Goal: Information Seeking & Learning: Learn about a topic

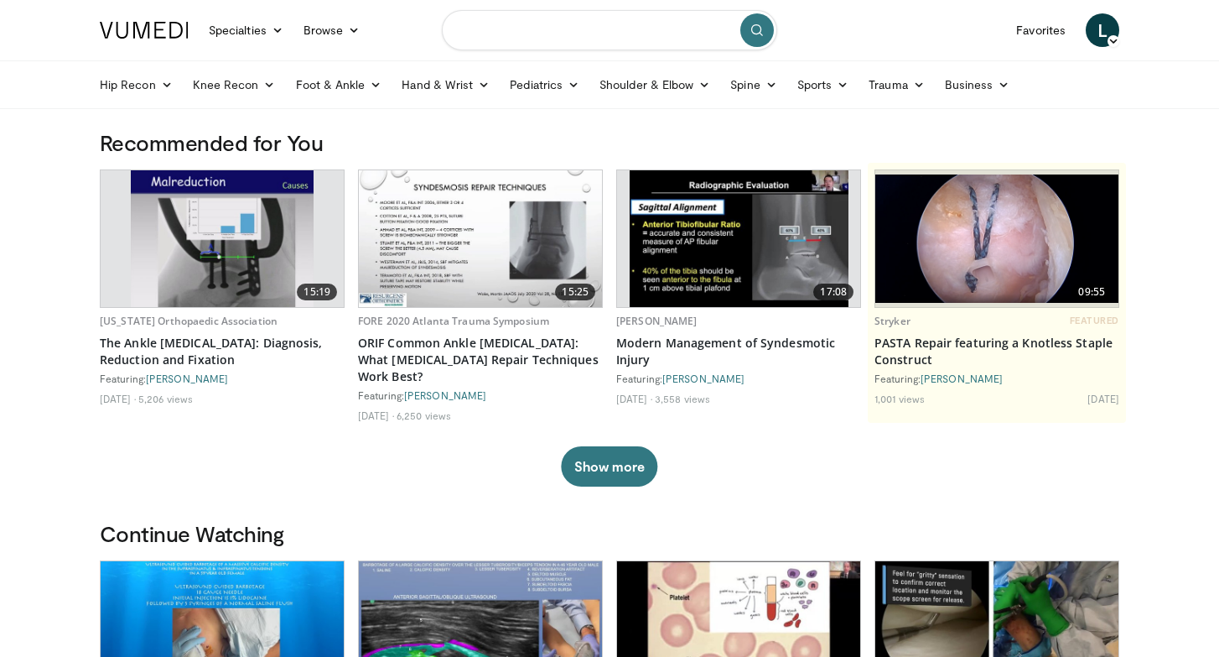
click at [484, 23] on input "Search topics, interventions" at bounding box center [609, 30] width 335 height 40
type input "**********"
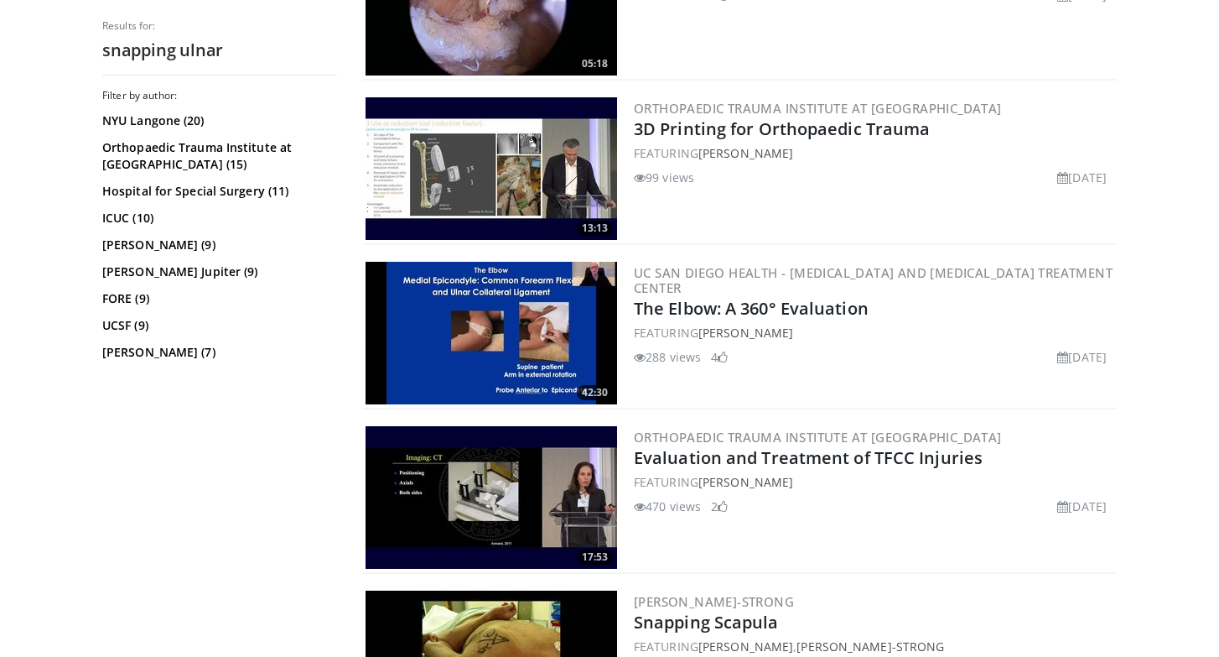
scroll to position [2434, 0]
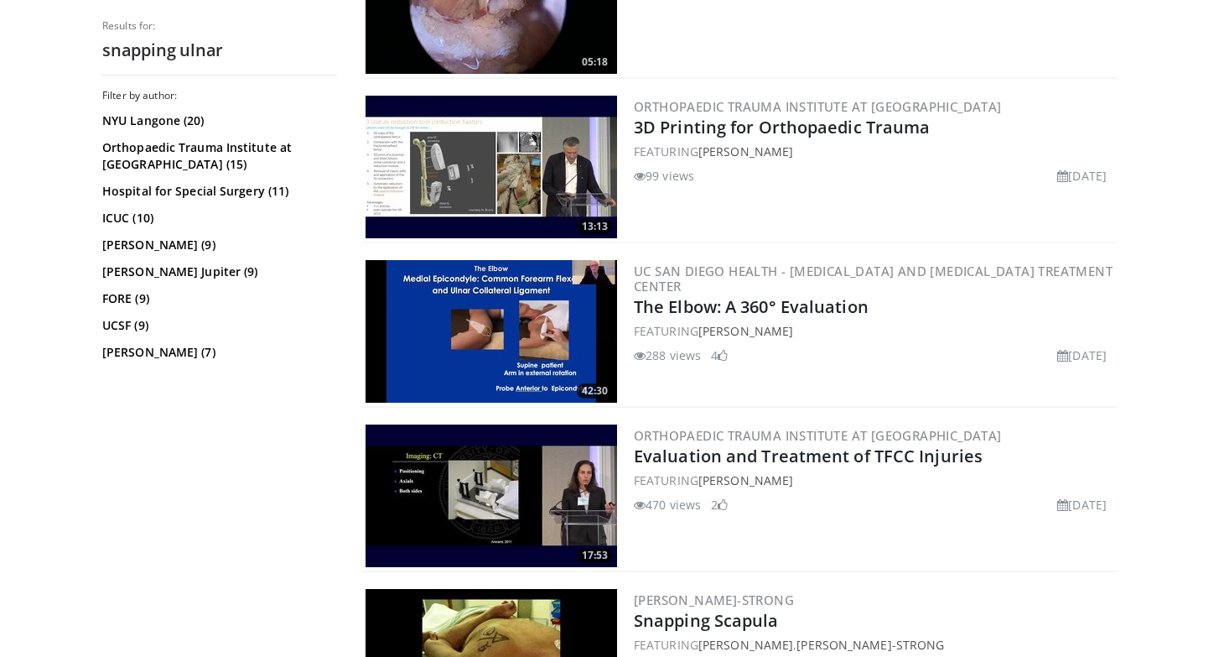
click at [564, 316] on img at bounding box center [492, 331] width 252 height 143
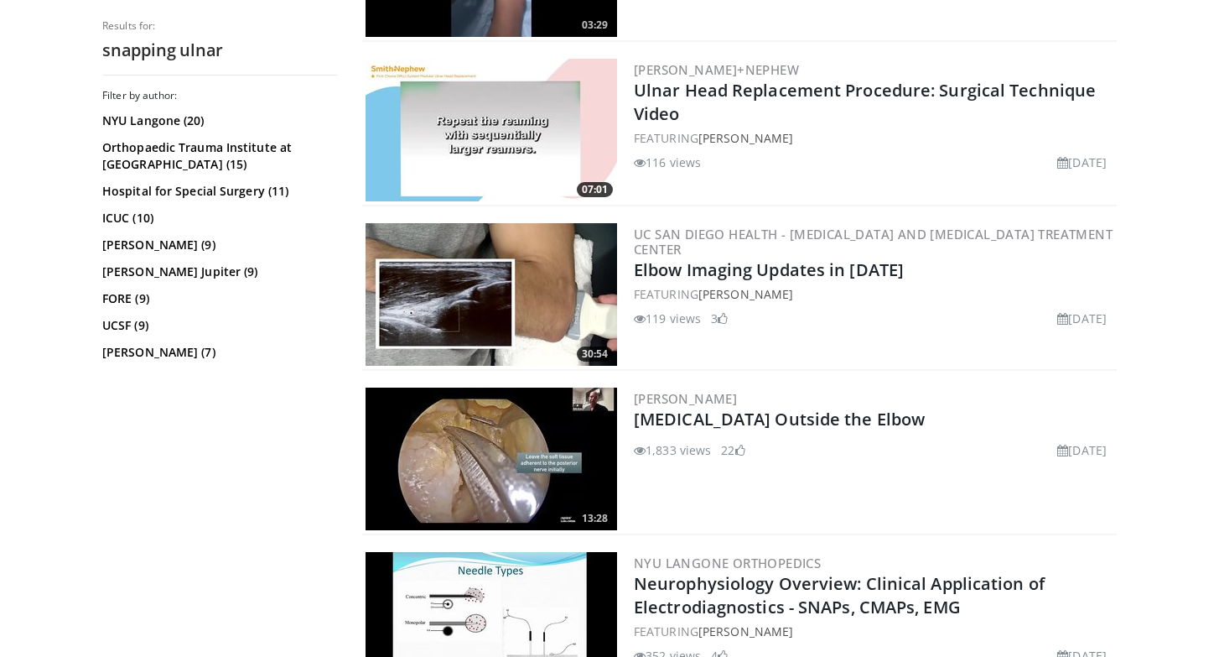
scroll to position [3294, 0]
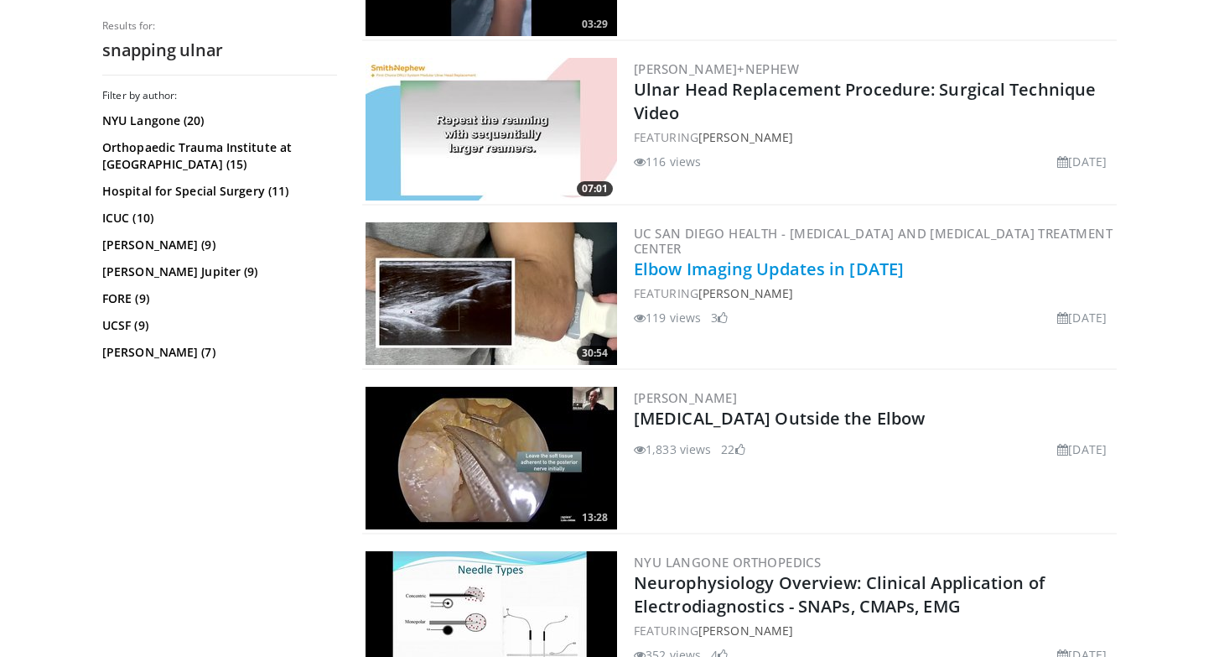
click at [701, 257] on link "Elbow Imaging Updates in 2025" at bounding box center [769, 268] width 270 height 23
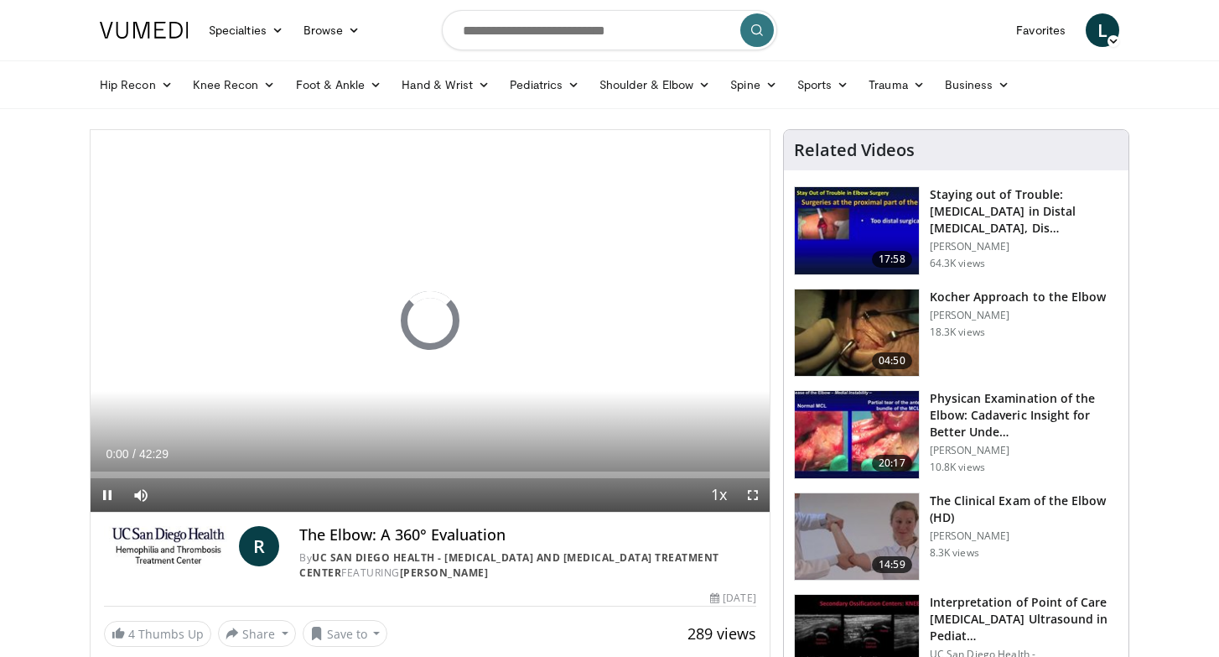
click at [758, 491] on span "Video Player" at bounding box center [753, 495] width 34 height 34
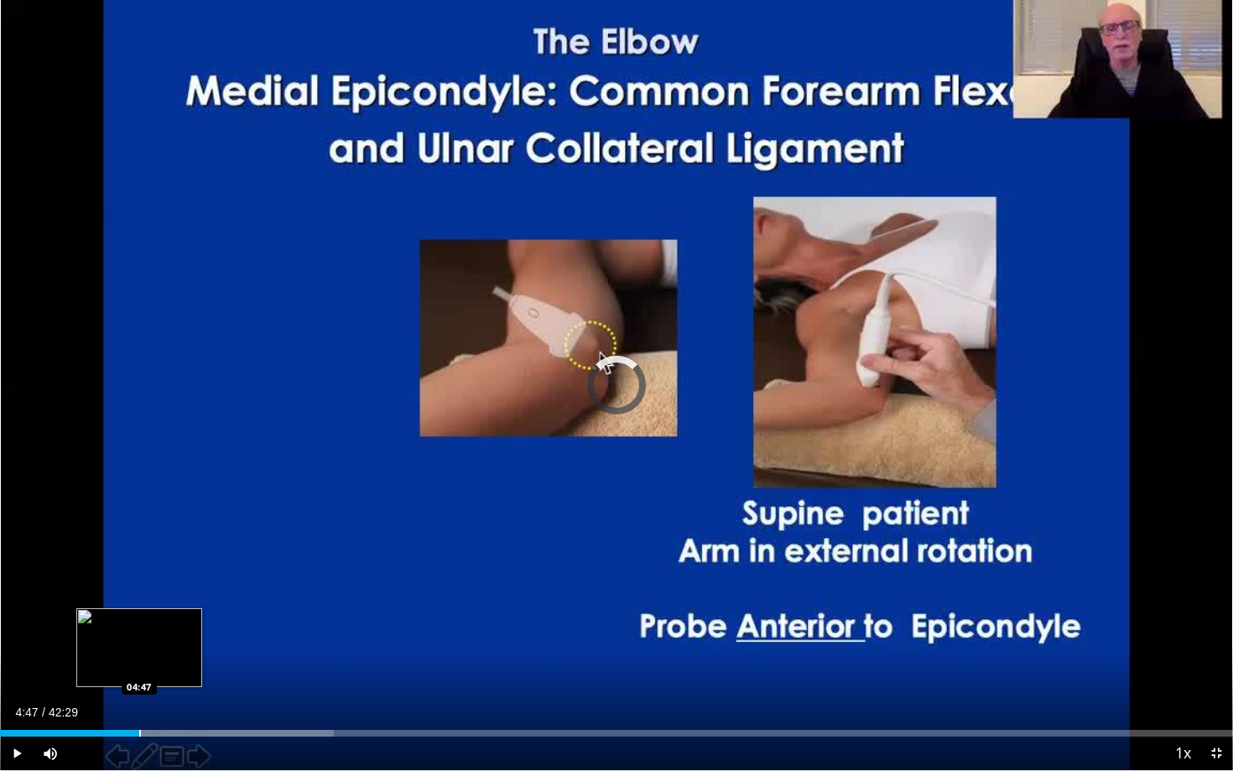
click at [139, 656] on div "Progress Bar" at bounding box center [140, 733] width 2 height 7
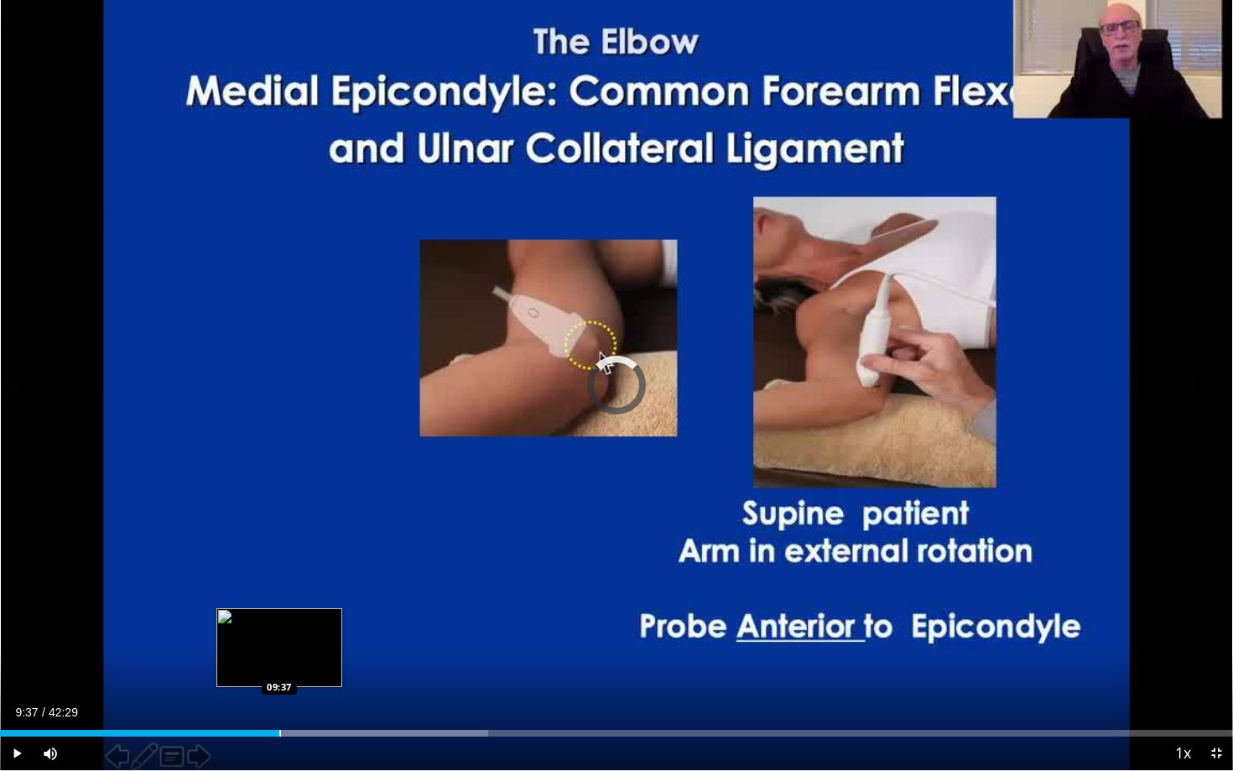
click at [279, 656] on div "Progress Bar" at bounding box center [280, 733] width 2 height 7
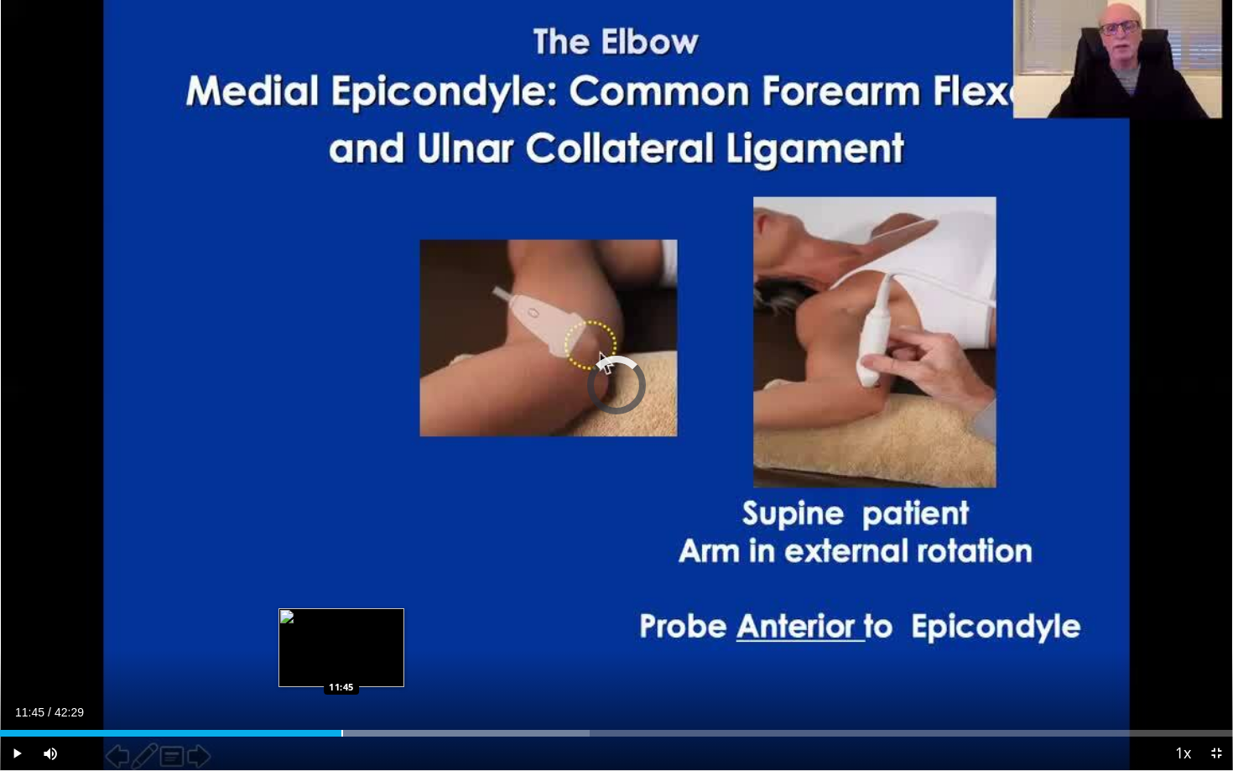
click at [341, 656] on div "Loaded : 47.84% 11:45 11:45" at bounding box center [616, 728] width 1233 height 16
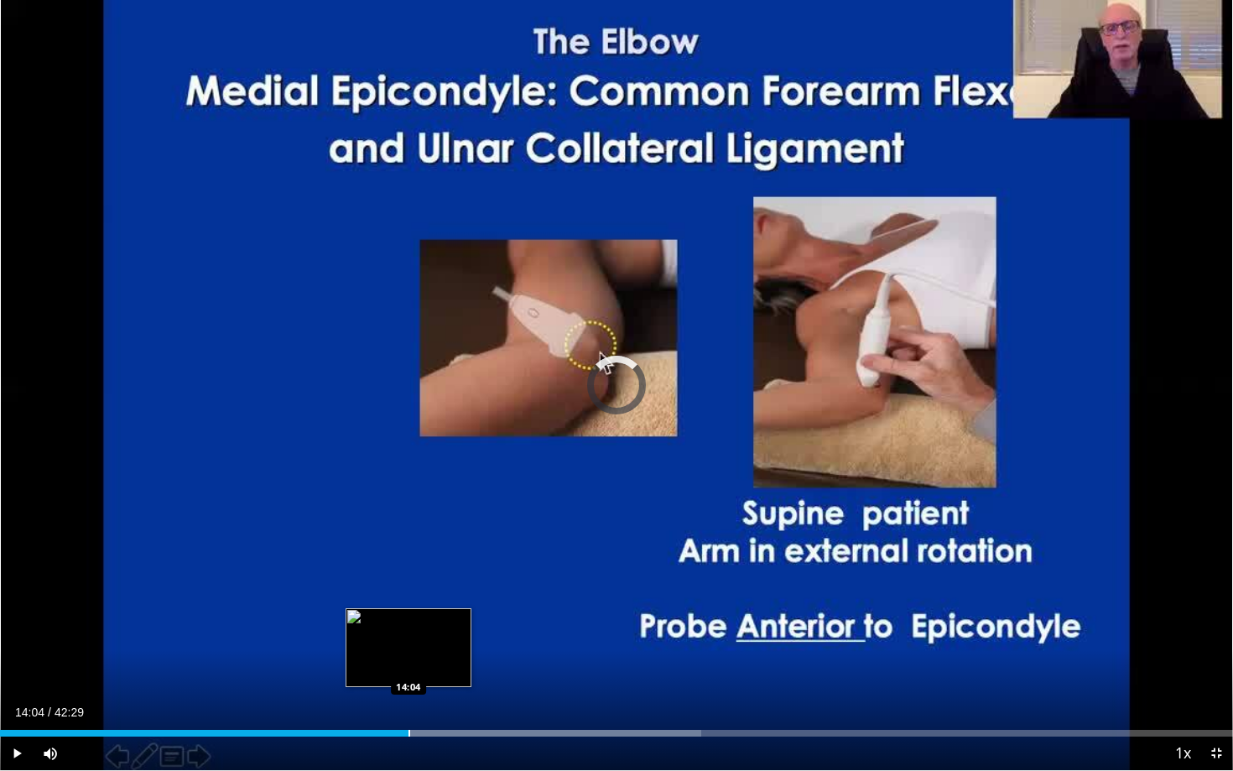
click at [408, 656] on div "Progress Bar" at bounding box center [409, 733] width 2 height 7
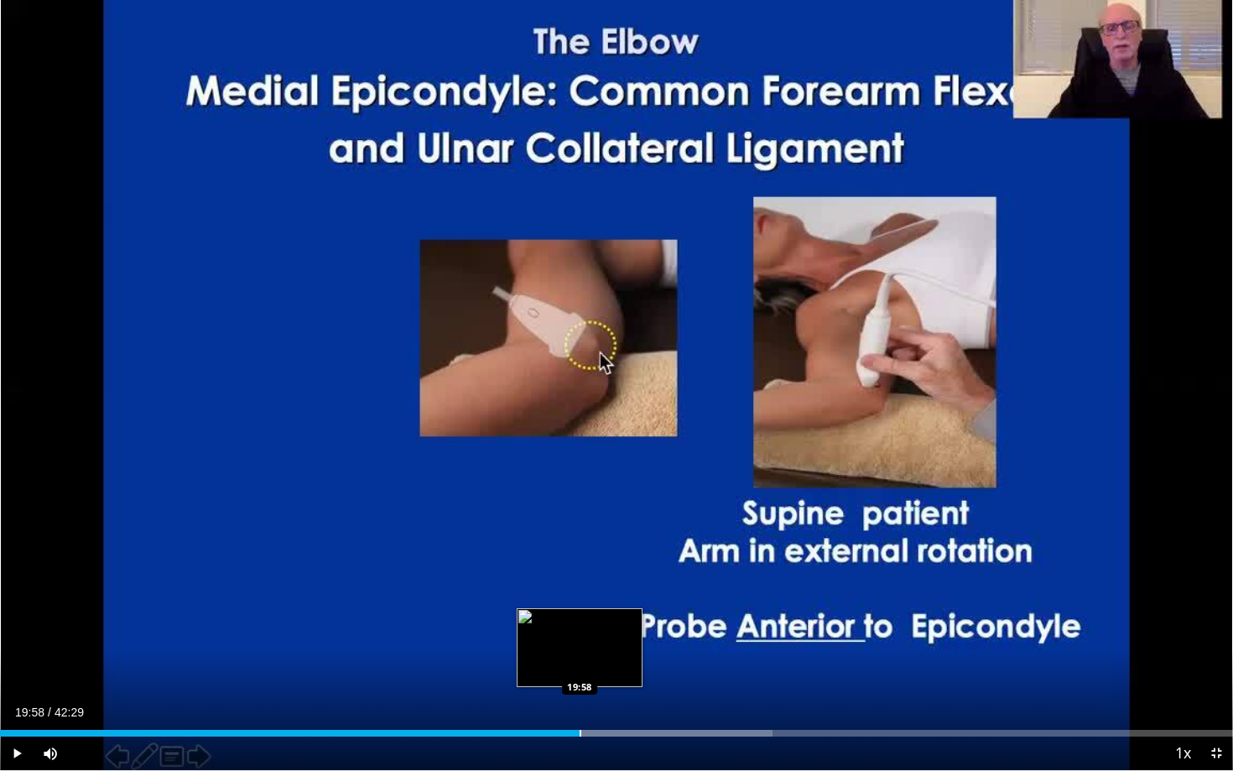
click at [580, 656] on div "Loaded : 62.63% 19:58 19:58" at bounding box center [616, 728] width 1233 height 16
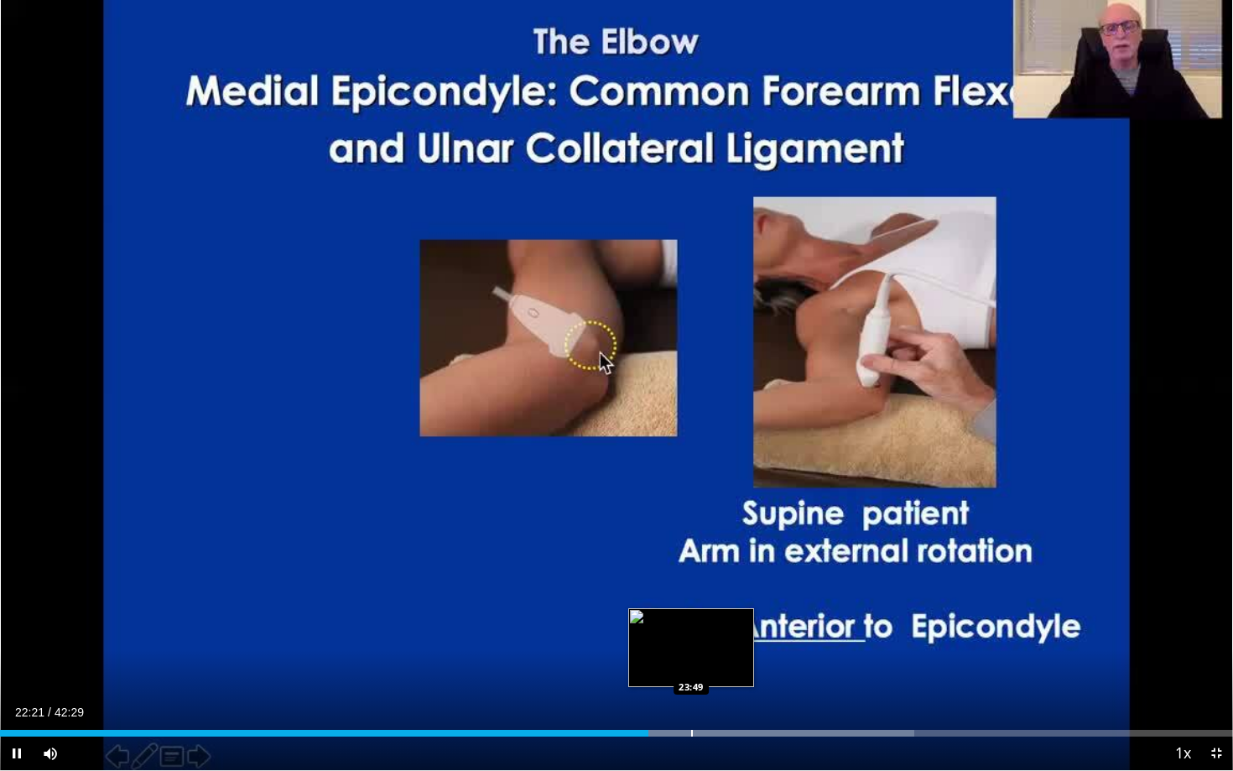
click at [690, 656] on div "Loaded : 74.12% 22:21 23:49" at bounding box center [616, 733] width 1233 height 7
click at [685, 656] on div "Progress Bar" at bounding box center [686, 733] width 2 height 7
click at [675, 656] on div "Progress Bar" at bounding box center [676, 733] width 2 height 7
click at [669, 656] on div "Progress Bar" at bounding box center [670, 733] width 2 height 7
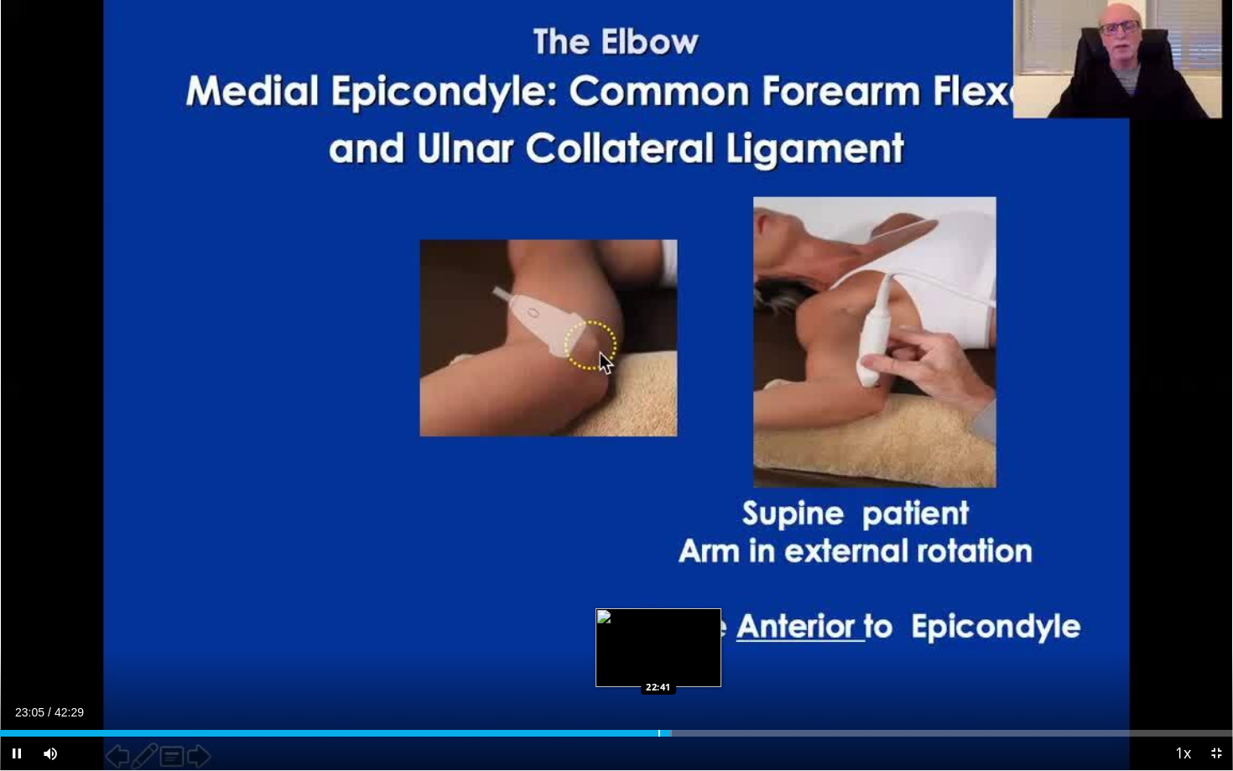
click at [658, 656] on div "Progress Bar" at bounding box center [659, 733] width 2 height 7
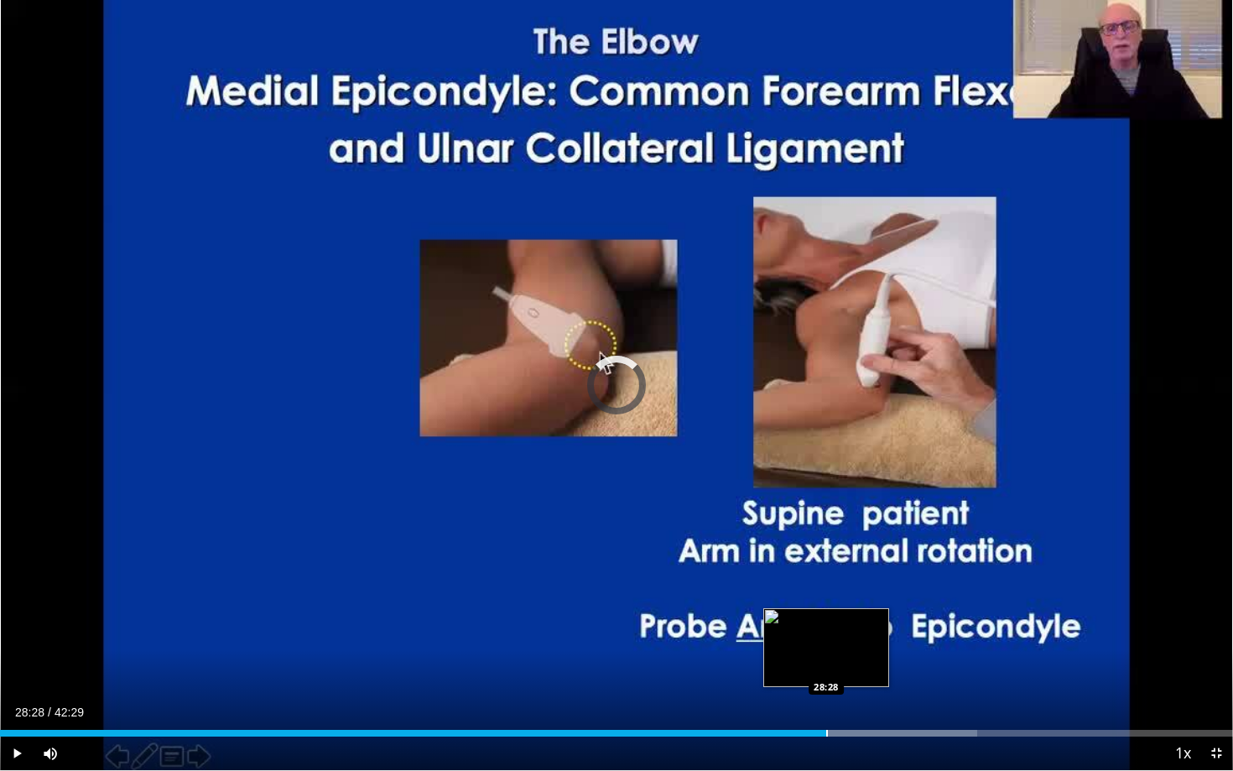
click at [826, 656] on div "Loaded : 79.22% 23:59 28:28" at bounding box center [616, 728] width 1233 height 16
click at [807, 656] on div "Progress Bar" at bounding box center [808, 733] width 2 height 7
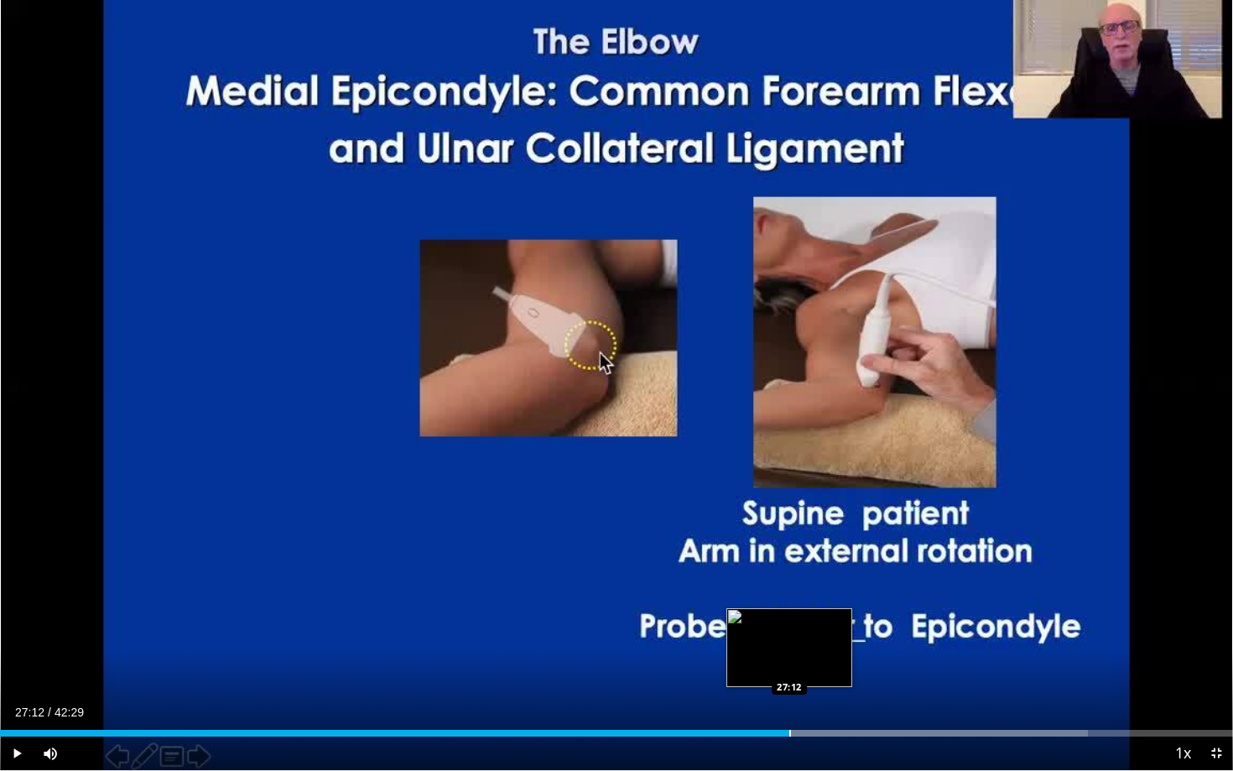
click at [789, 656] on div "Progress Bar" at bounding box center [790, 733] width 2 height 7
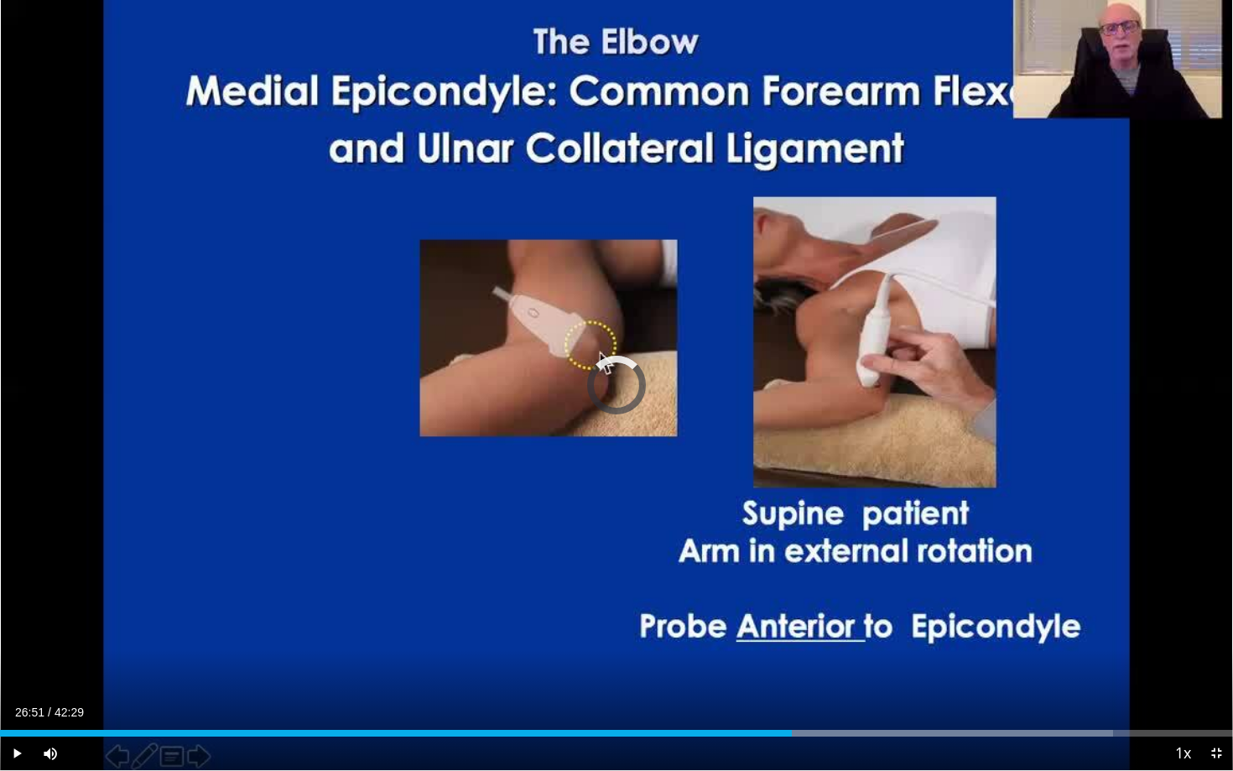
click at [779, 656] on div "Progress Bar" at bounding box center [780, 733] width 2 height 7
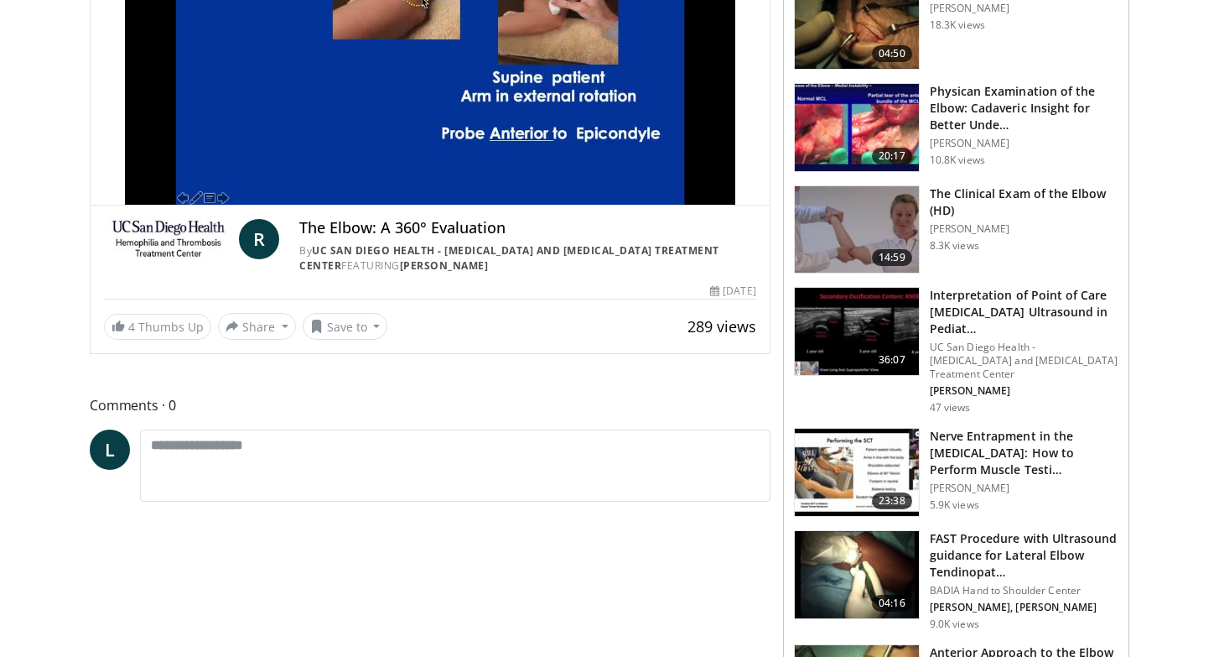
scroll to position [311, 0]
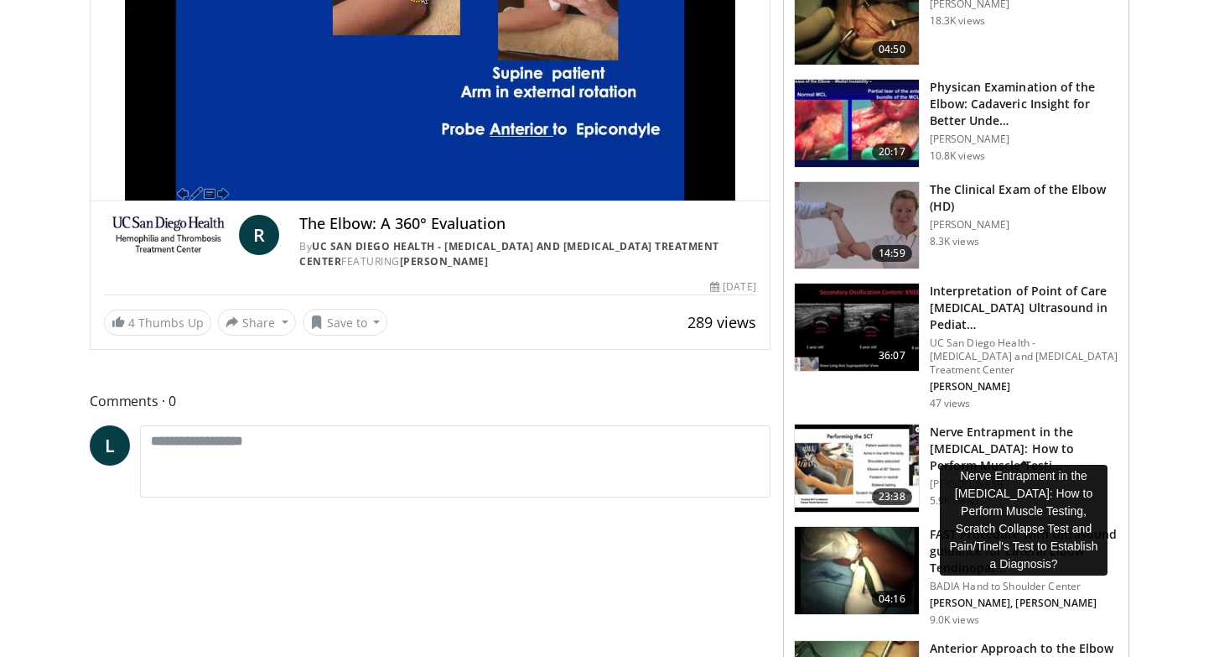
click at [968, 446] on h3 "Nerve Entrapment in the Upper Extremity: How to Perform Muscle Testi…" at bounding box center [1024, 449] width 189 height 50
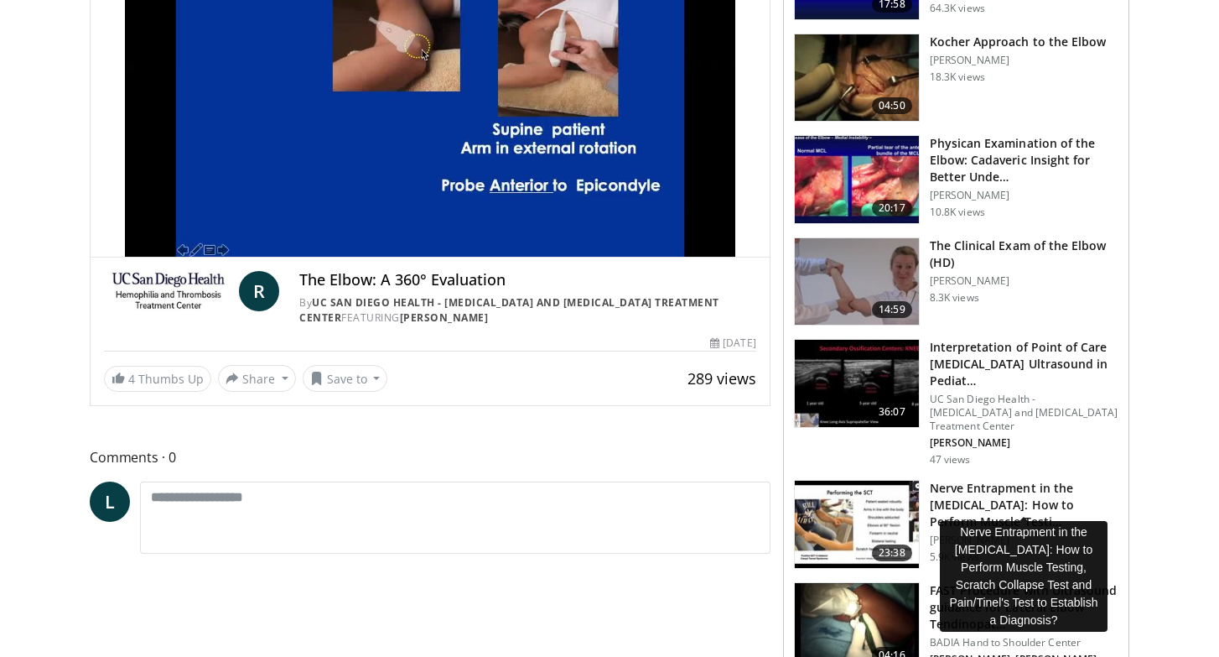
scroll to position [244, 0]
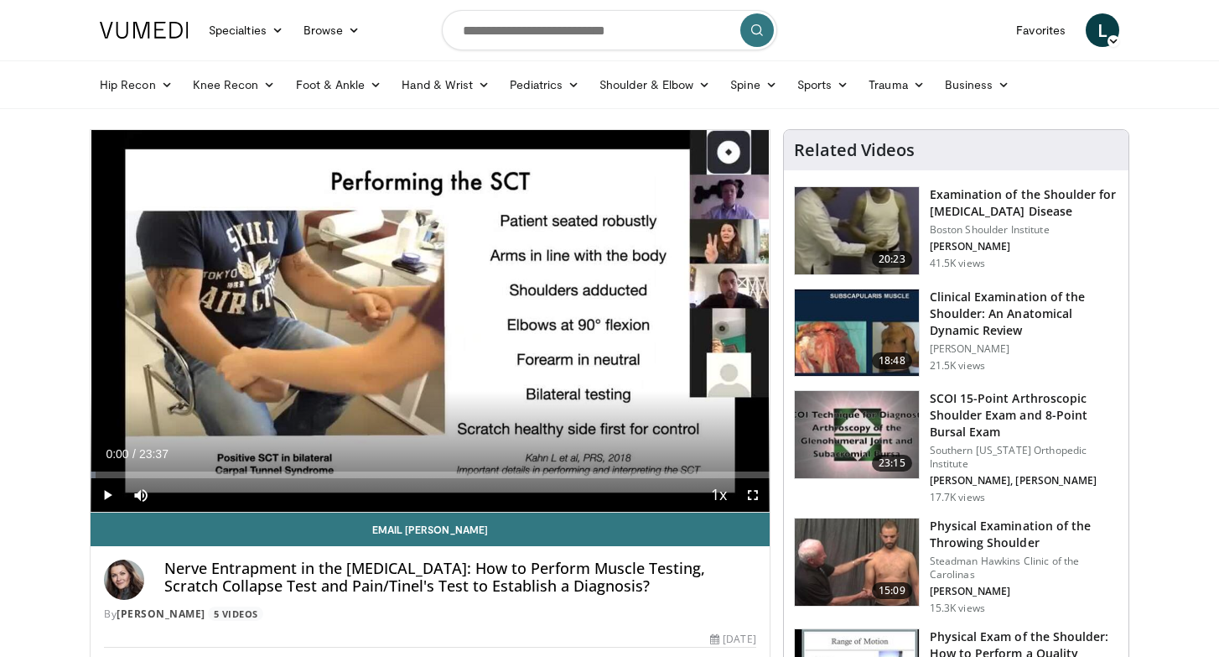
click at [752, 486] on span "Video Player" at bounding box center [753, 495] width 34 height 34
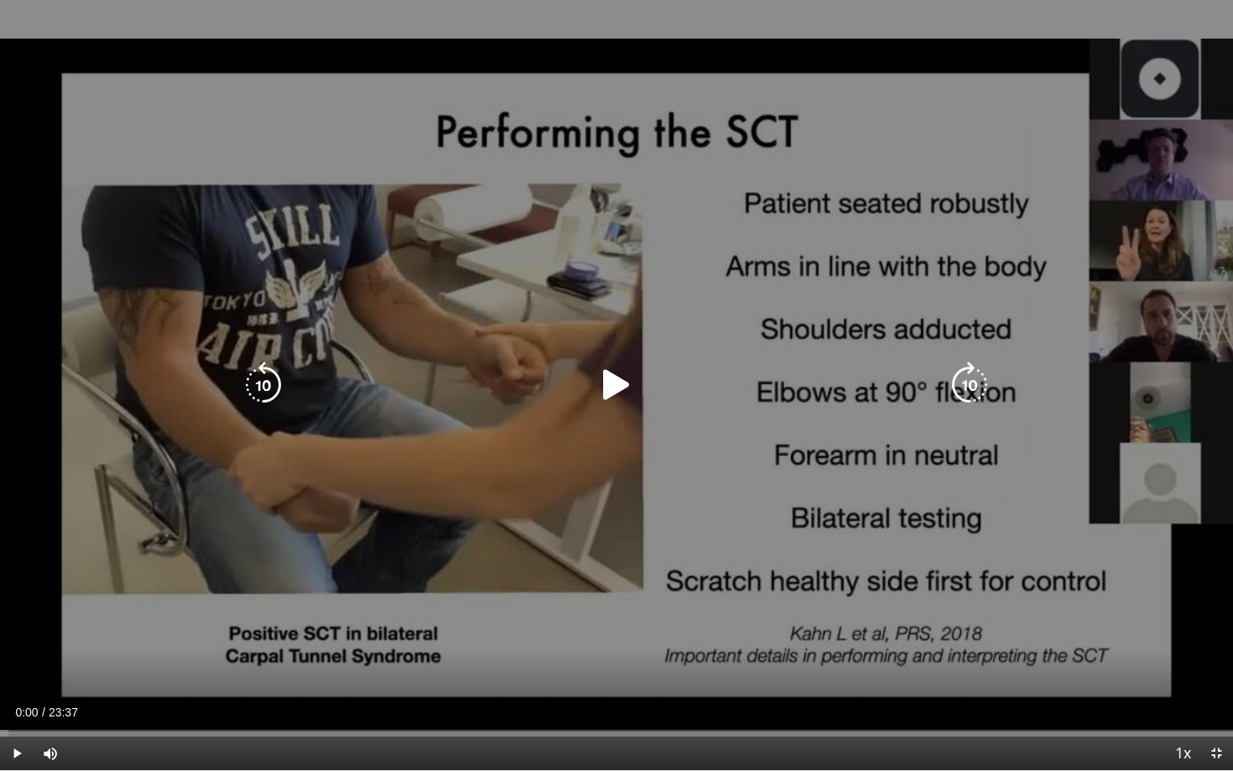
click at [617, 382] on icon "Video Player" at bounding box center [616, 384] width 47 height 47
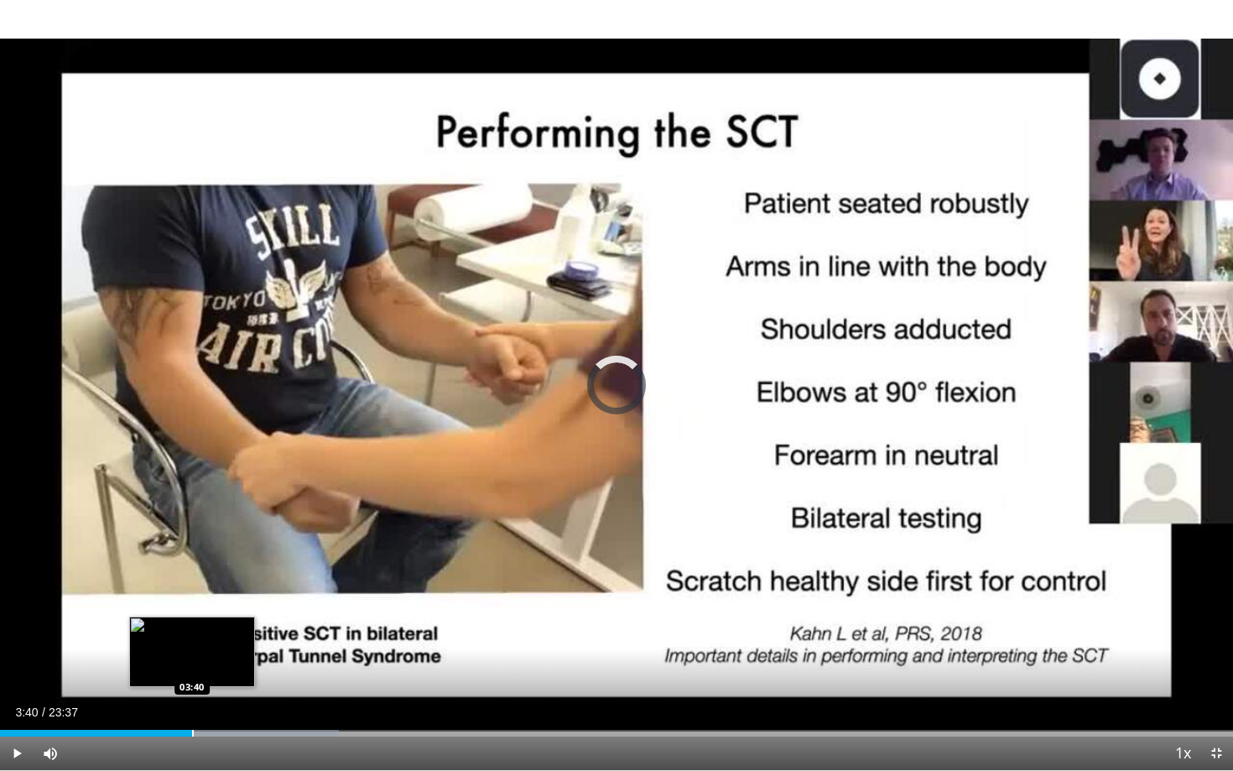
click at [192, 656] on div "Progress Bar" at bounding box center [193, 733] width 2 height 7
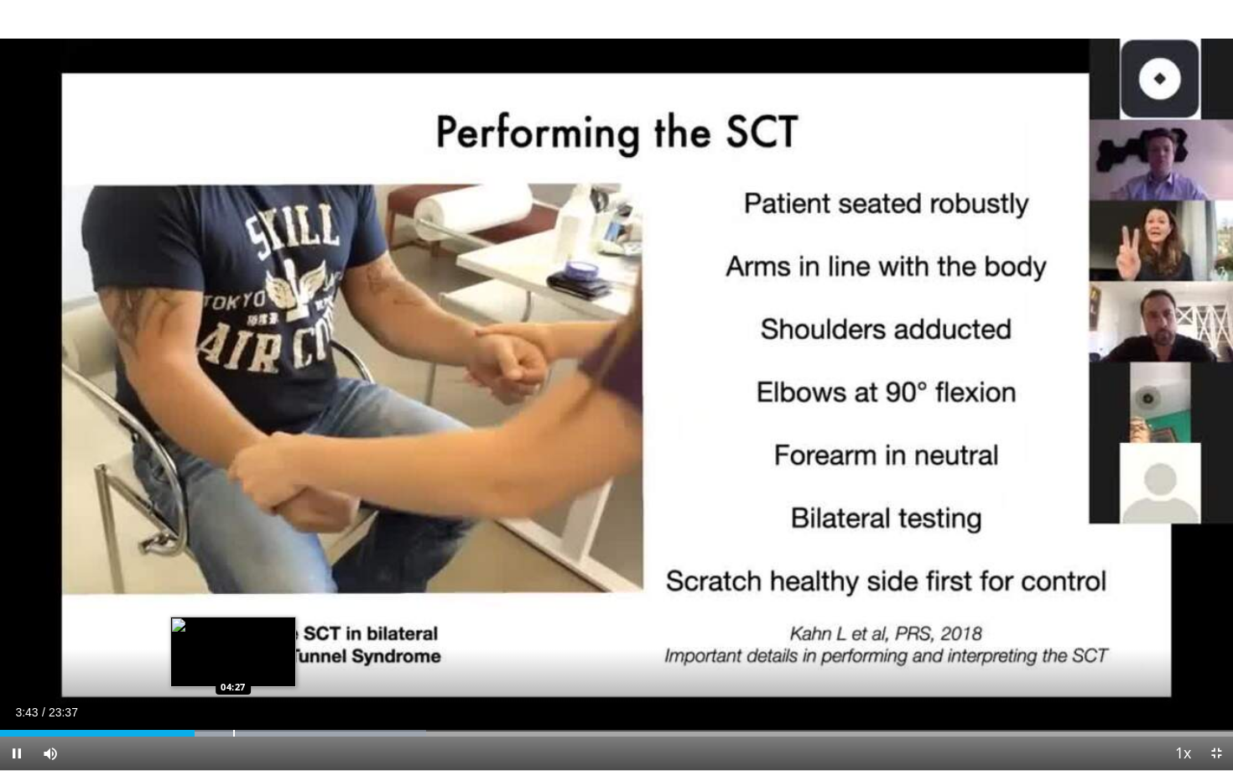
click at [233, 656] on div "Progress Bar" at bounding box center [234, 733] width 2 height 7
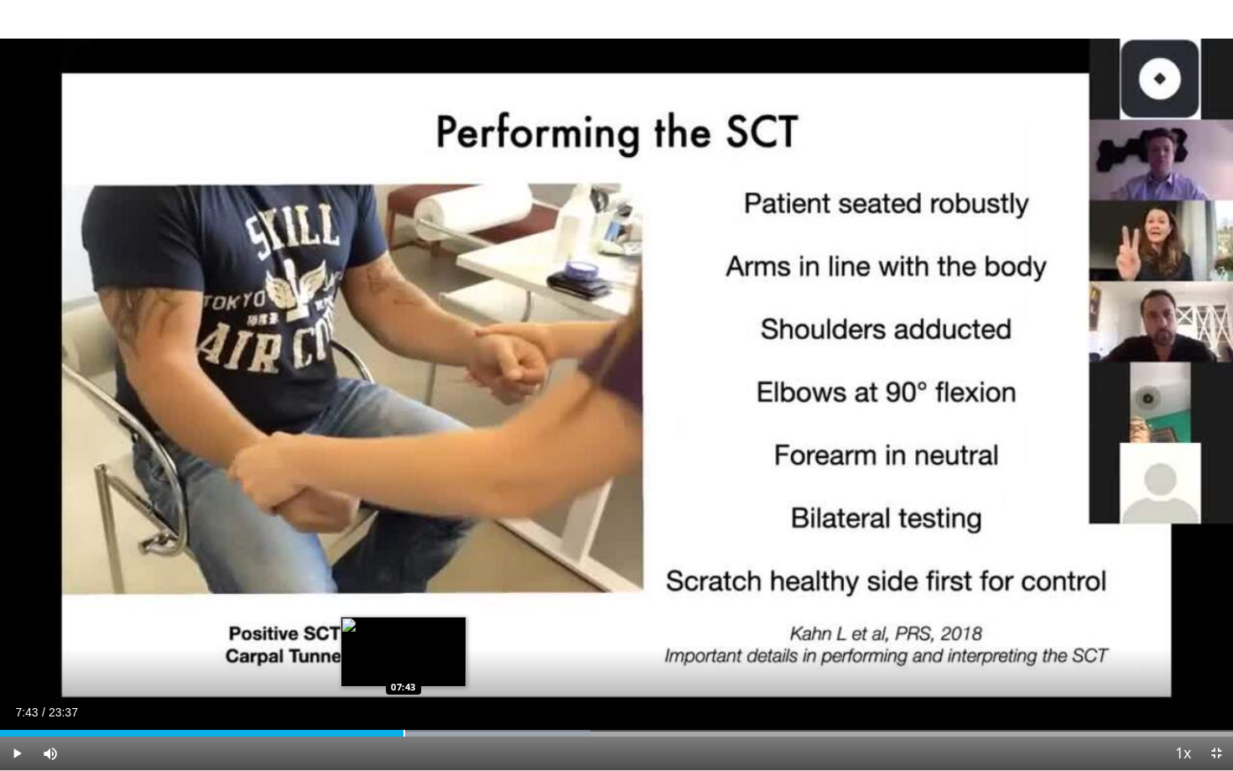
click at [403, 656] on div "Loaded : 47.90% 04:33 07:43" at bounding box center [616, 728] width 1233 height 16
click at [419, 656] on div "Progress Bar" at bounding box center [420, 733] width 2 height 7
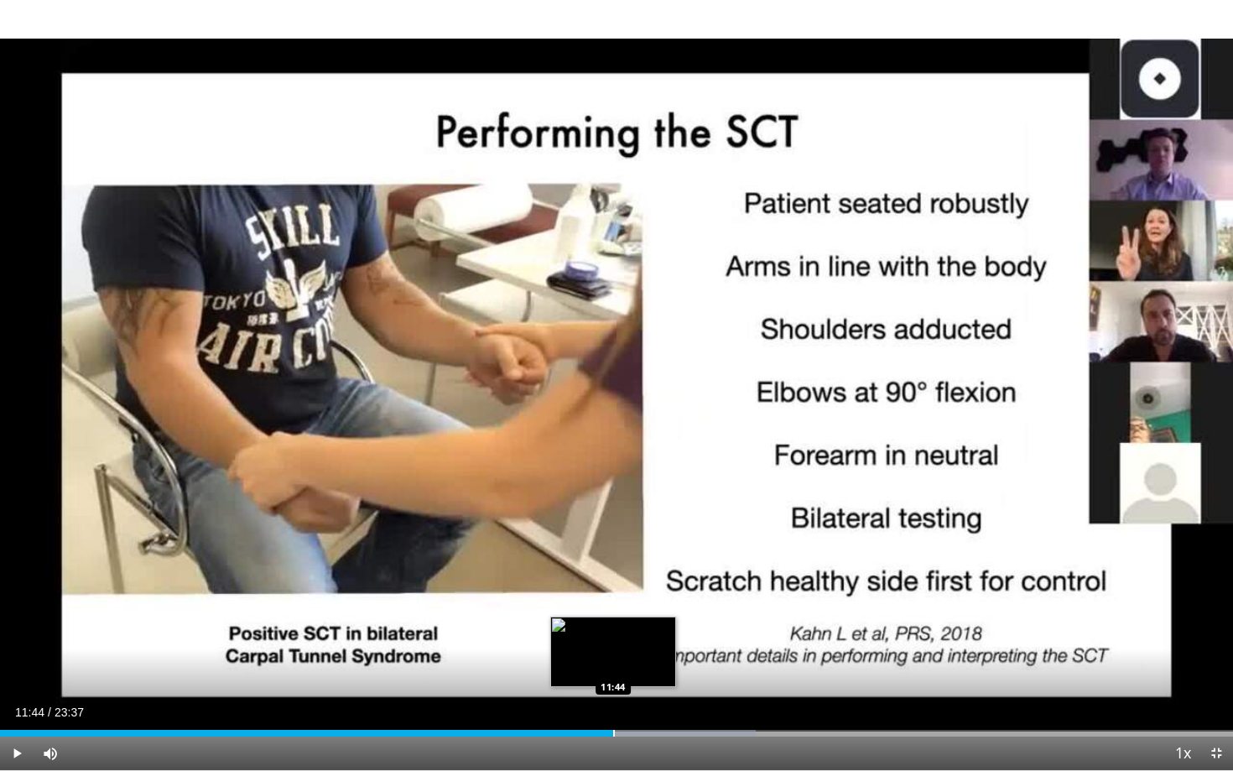
click at [613, 656] on div "Progress Bar" at bounding box center [614, 733] width 2 height 7
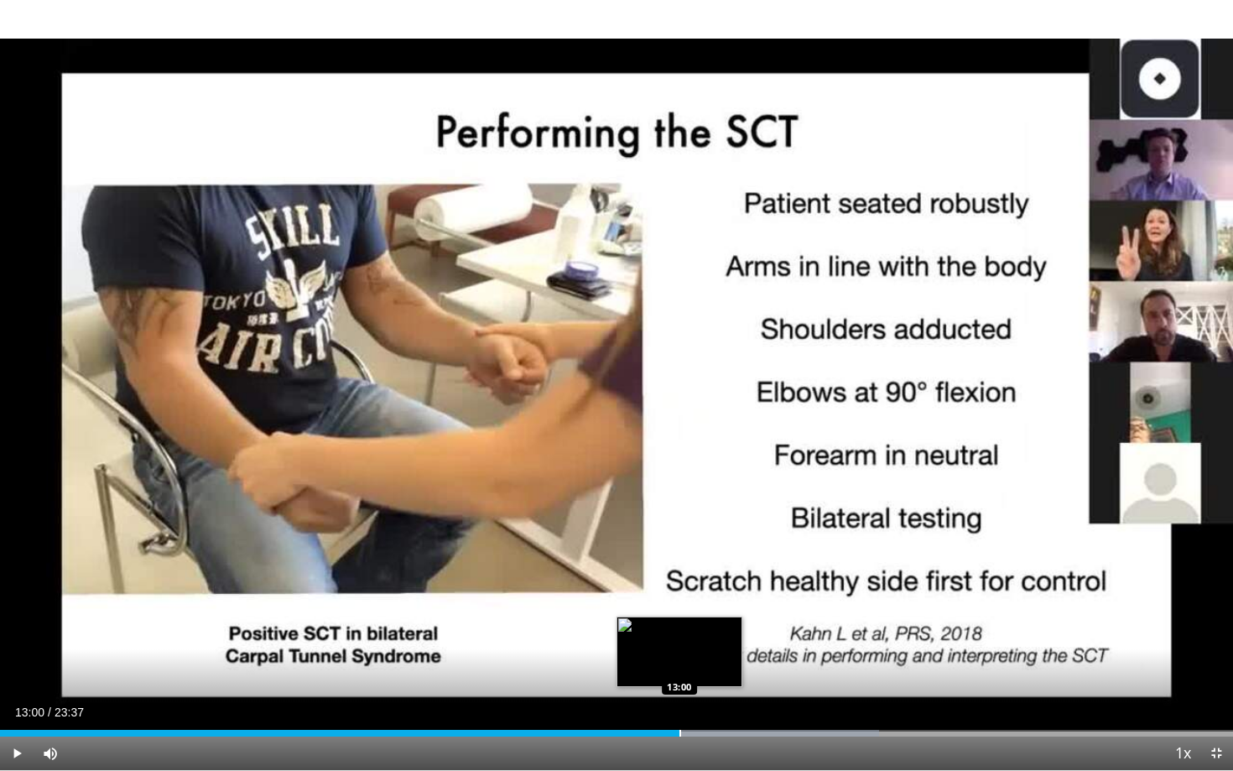
click at [679, 656] on div "Progress Bar" at bounding box center [680, 733] width 2 height 7
click at [714, 656] on div "Progress Bar" at bounding box center [715, 733] width 2 height 7
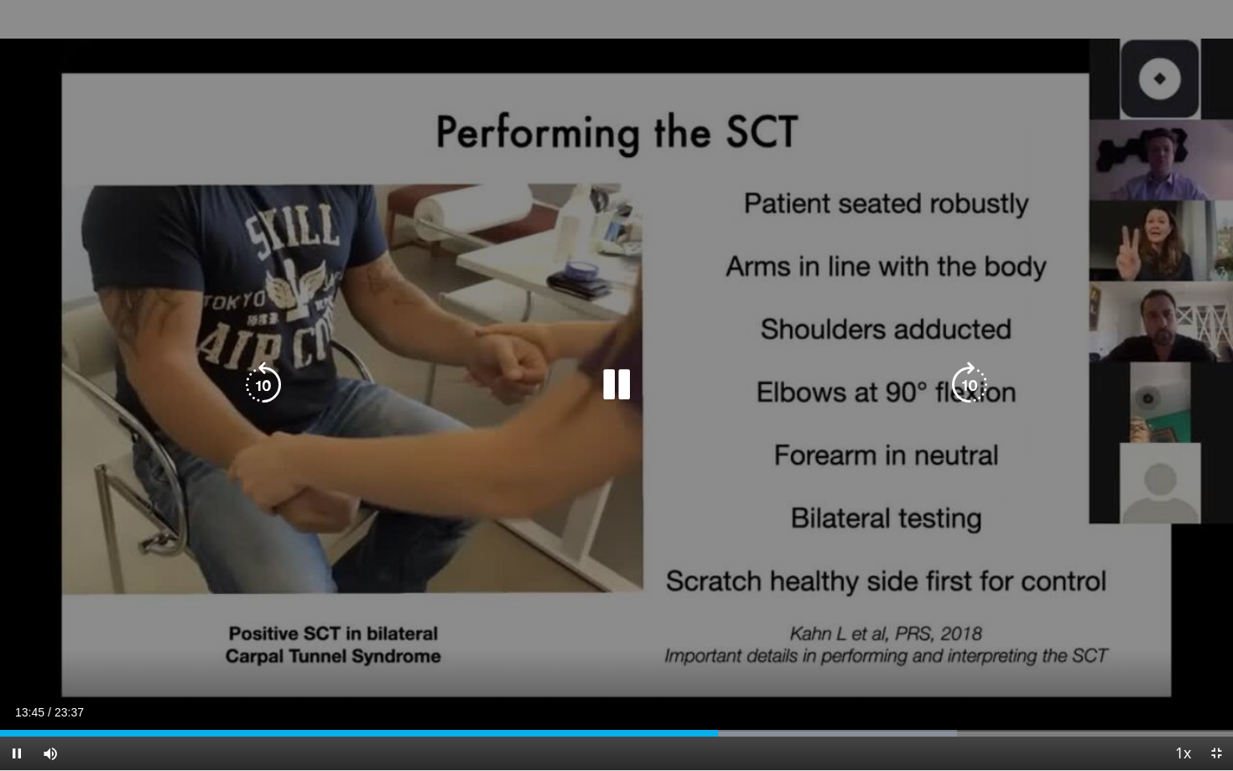
click at [857, 656] on video-js "**********" at bounding box center [616, 385] width 1233 height 771
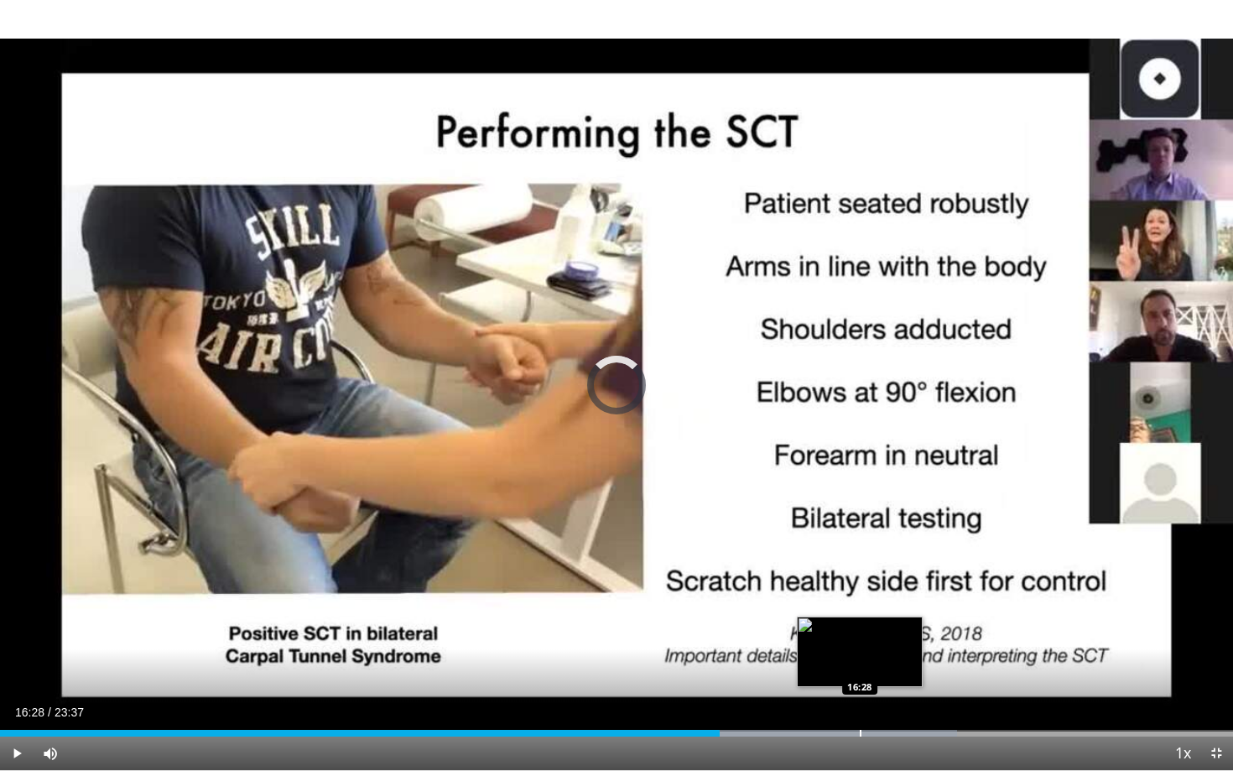
click at [860, 656] on div "Loaded : 77.62% 13:47 16:28" at bounding box center [616, 728] width 1233 height 16
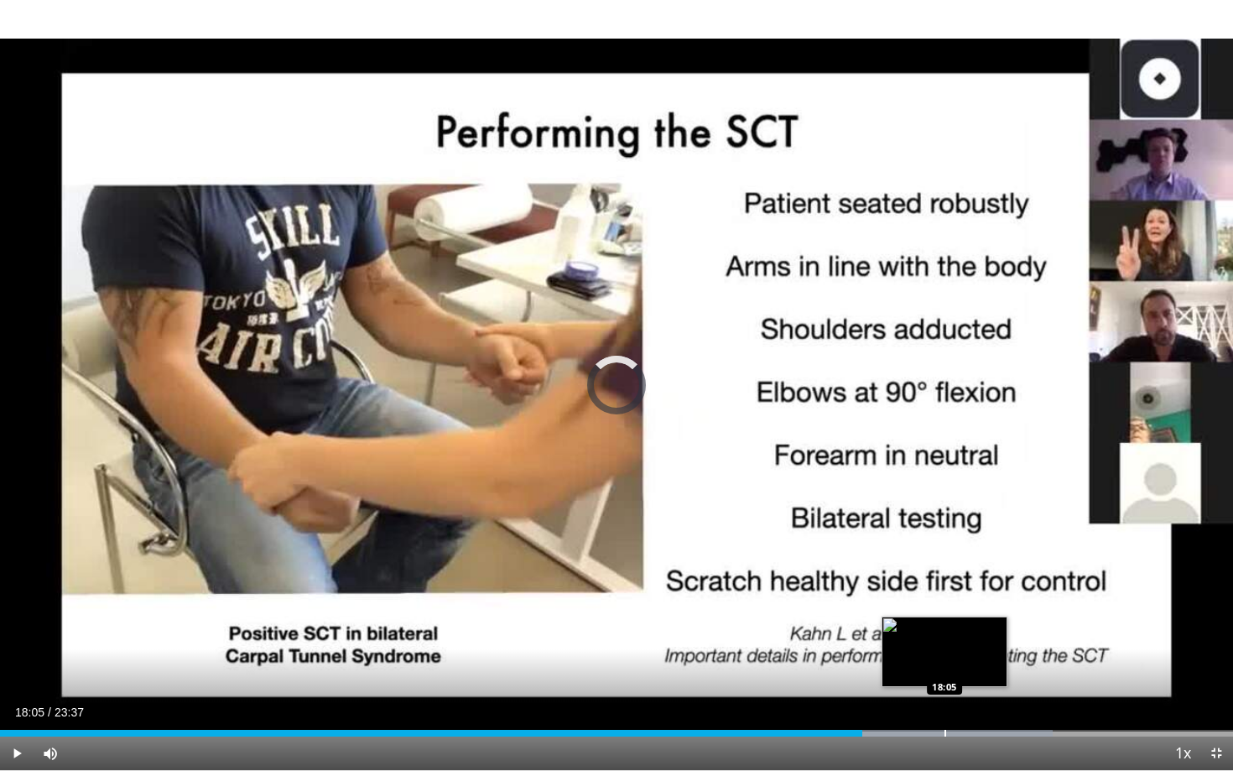
click at [944, 656] on div "Loaded : 85.39% 18:05 18:05" at bounding box center [616, 728] width 1233 height 16
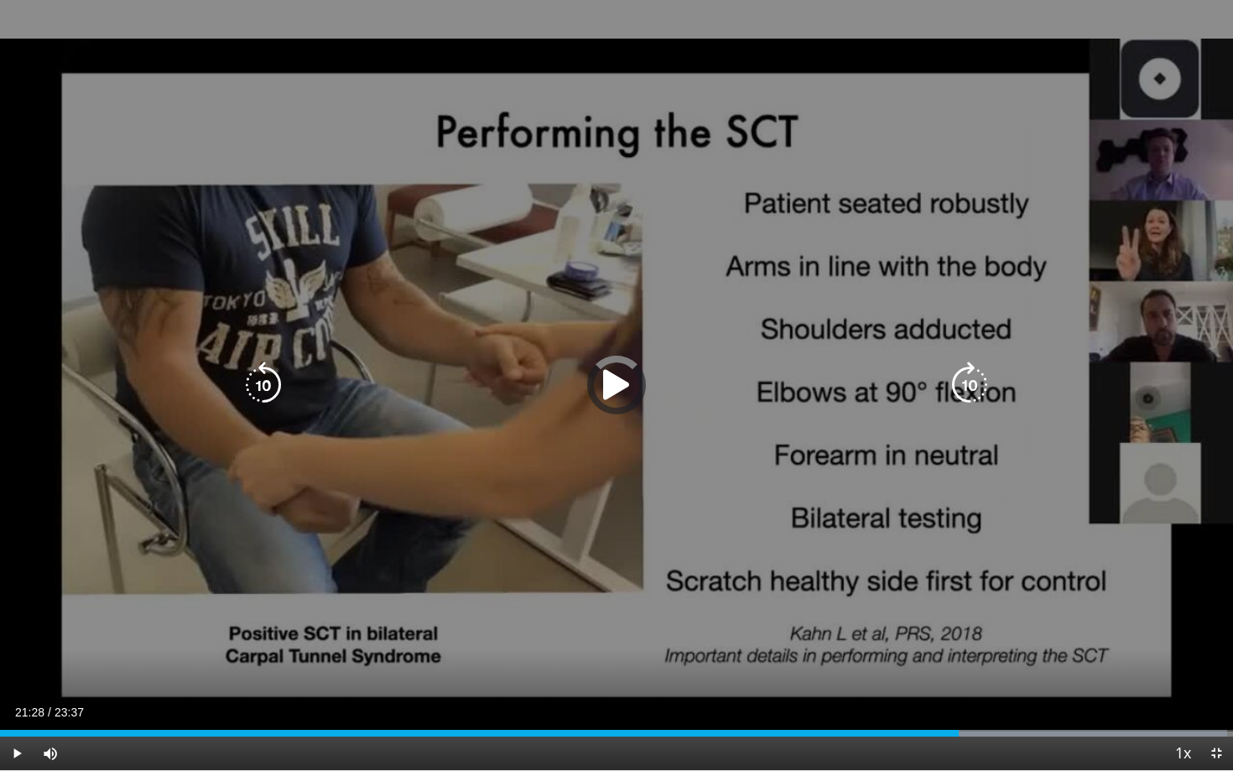
click at [1121, 656] on div "Loaded : 99.50% 18:21 21:27" at bounding box center [616, 728] width 1233 height 16
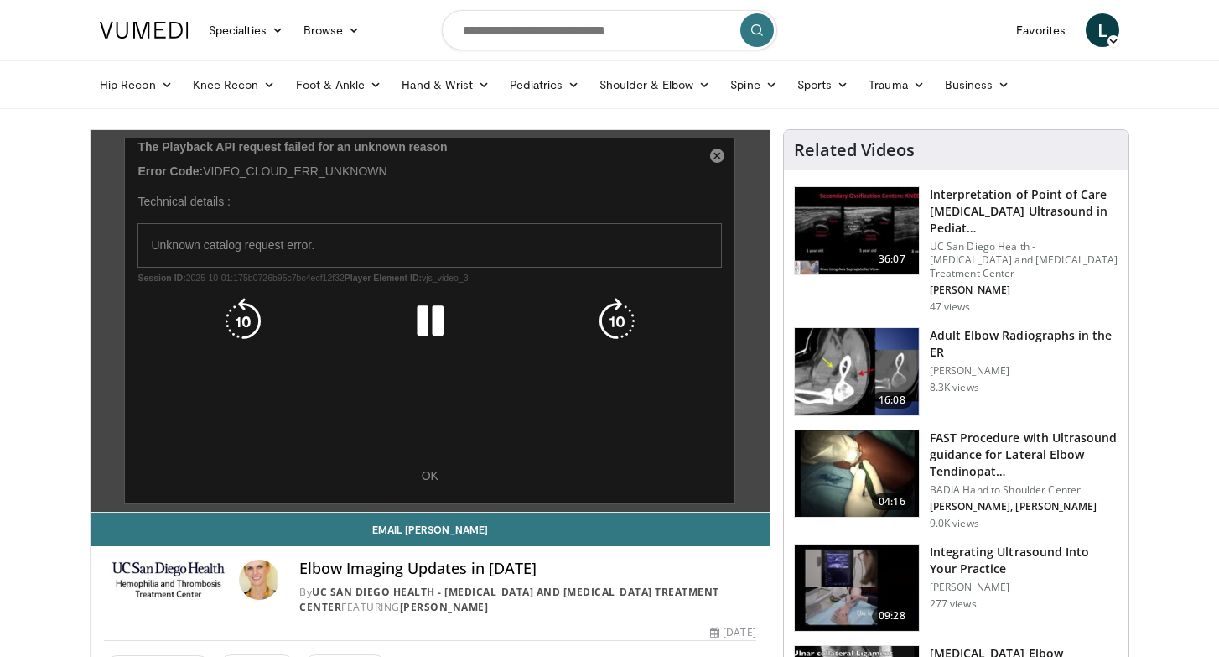
click at [428, 484] on div "10 seconds Tap to unmute" at bounding box center [430, 321] width 679 height 382
click at [442, 335] on icon "Video Player" at bounding box center [430, 321] width 47 height 47
click at [626, 320] on icon "Video Player" at bounding box center [617, 321] width 47 height 47
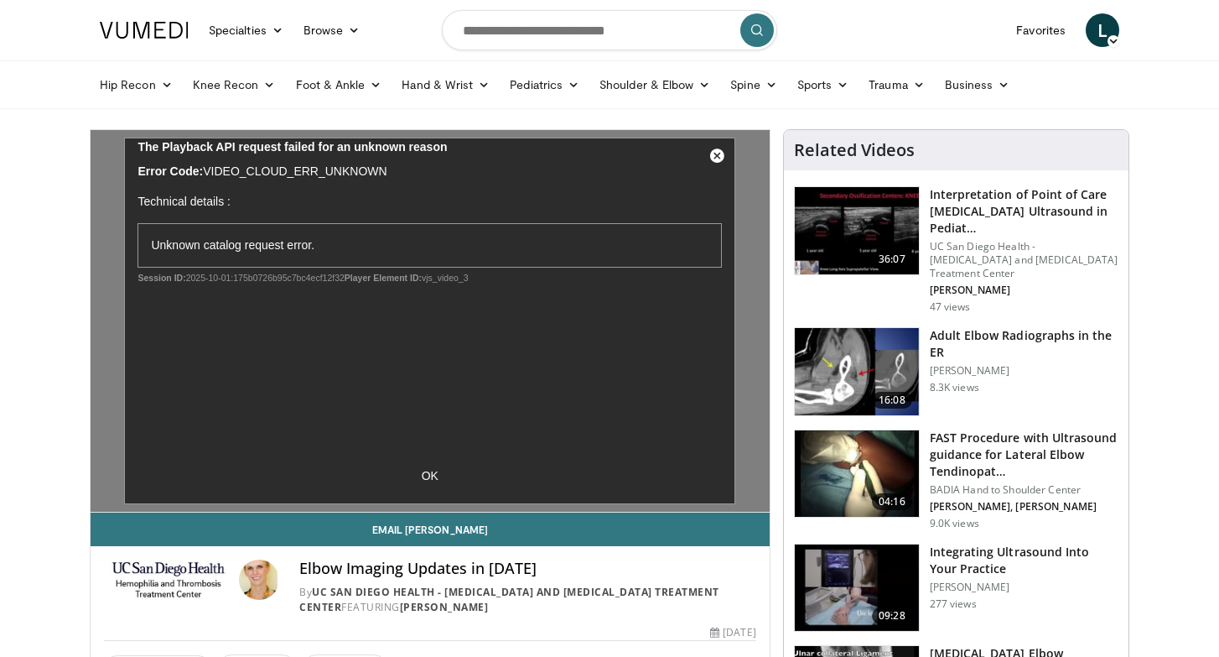
click at [946, 327] on h3 "Adult Elbow Radiographs in the ER" at bounding box center [1024, 344] width 189 height 34
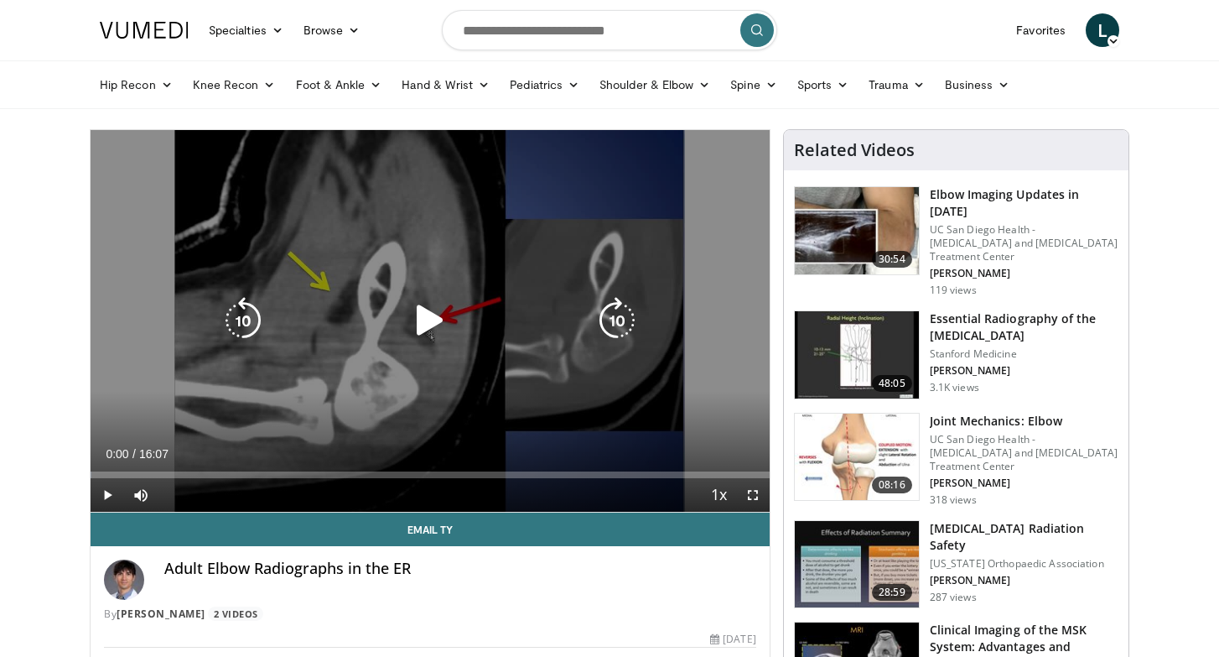
click at [433, 325] on icon "Video Player" at bounding box center [430, 320] width 47 height 47
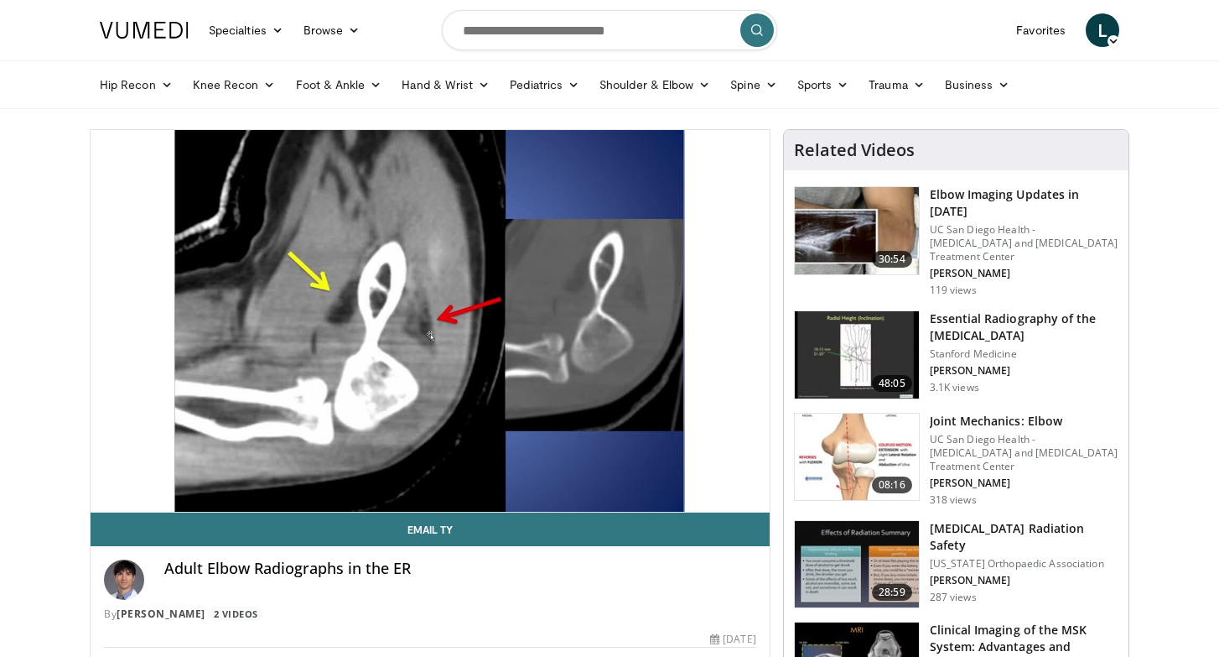
click at [944, 196] on h3 "Elbow Imaging Updates in [DATE]" at bounding box center [1024, 203] width 189 height 34
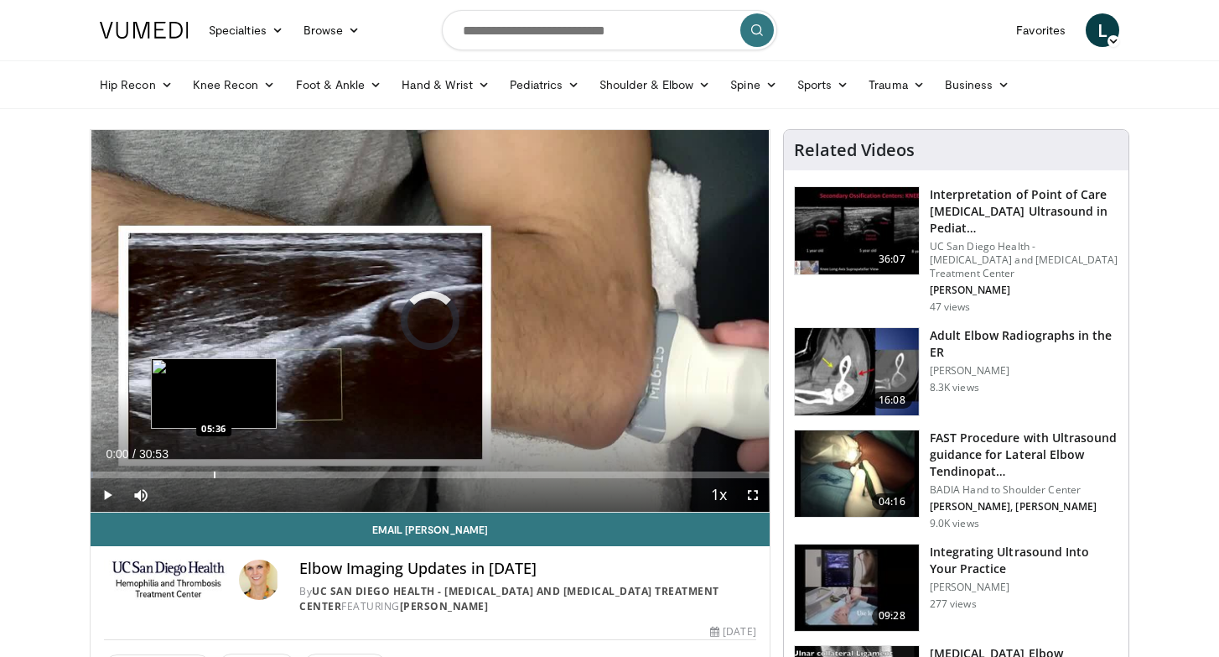
click at [215, 474] on div "Progress Bar" at bounding box center [215, 474] width 2 height 7
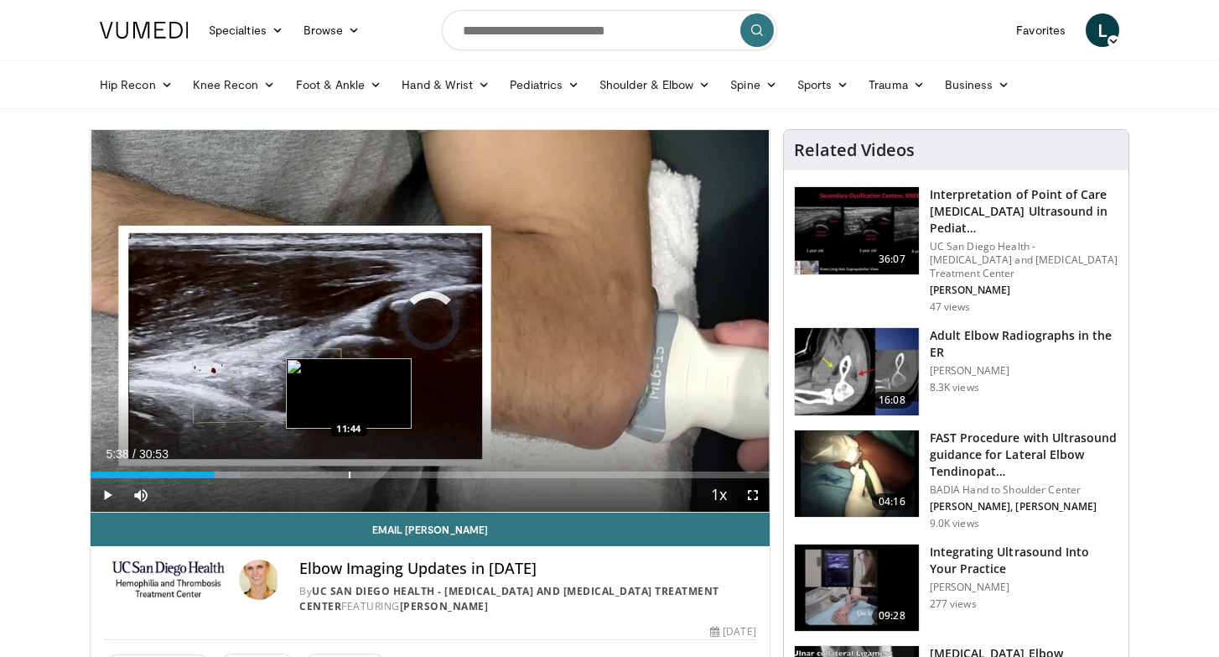
click at [349, 468] on div "Loaded : 22.14% 05:38 11:44" at bounding box center [430, 470] width 679 height 16
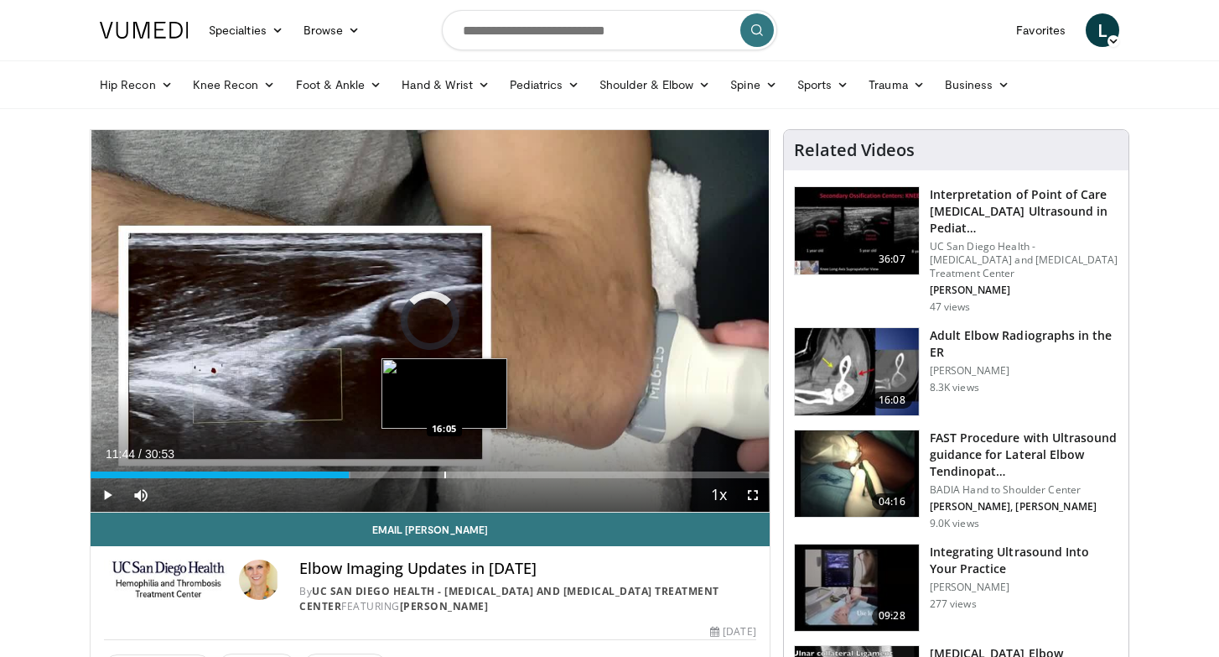
click at [445, 470] on div "Loaded : 38.34% 11:44 16:05" at bounding box center [430, 470] width 679 height 16
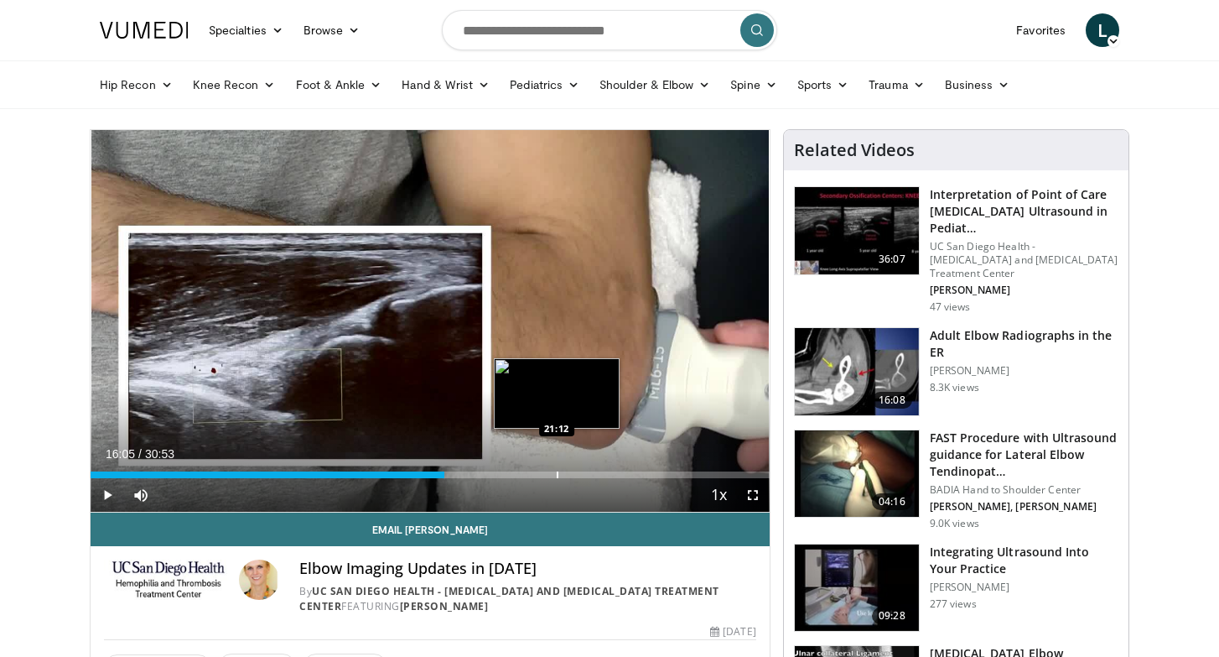
click at [557, 470] on div "Loaded : 0.00% 16:05 21:12" at bounding box center [430, 470] width 679 height 16
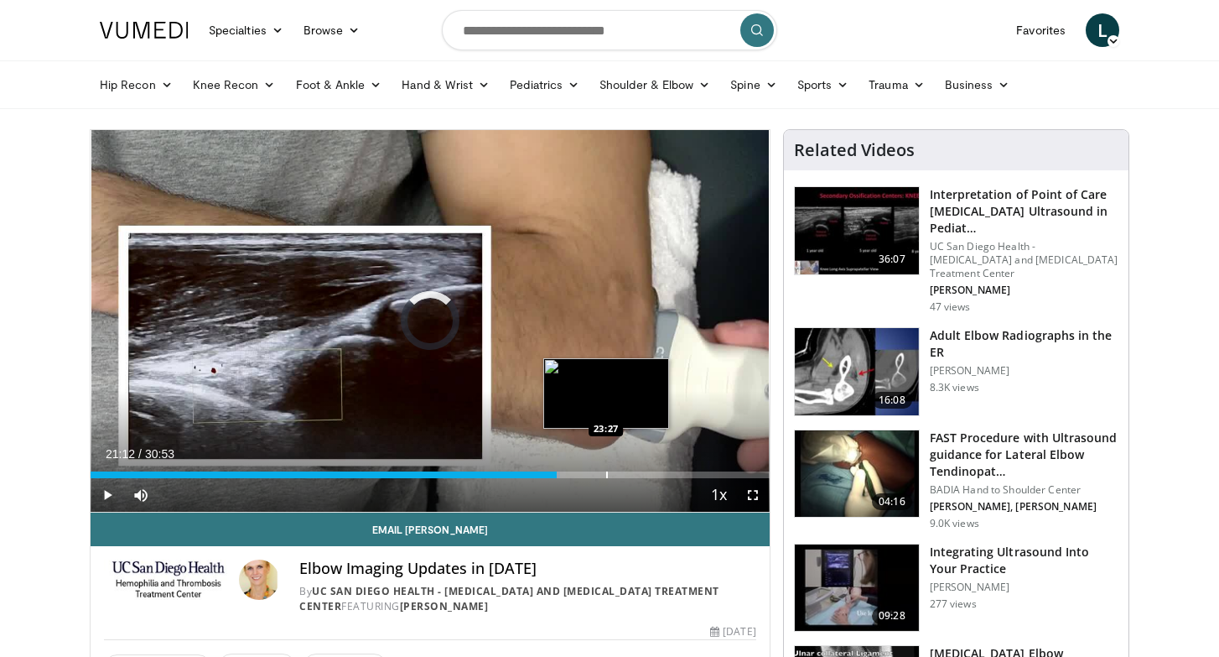
click at [606, 471] on div "Progress Bar" at bounding box center [607, 474] width 2 height 7
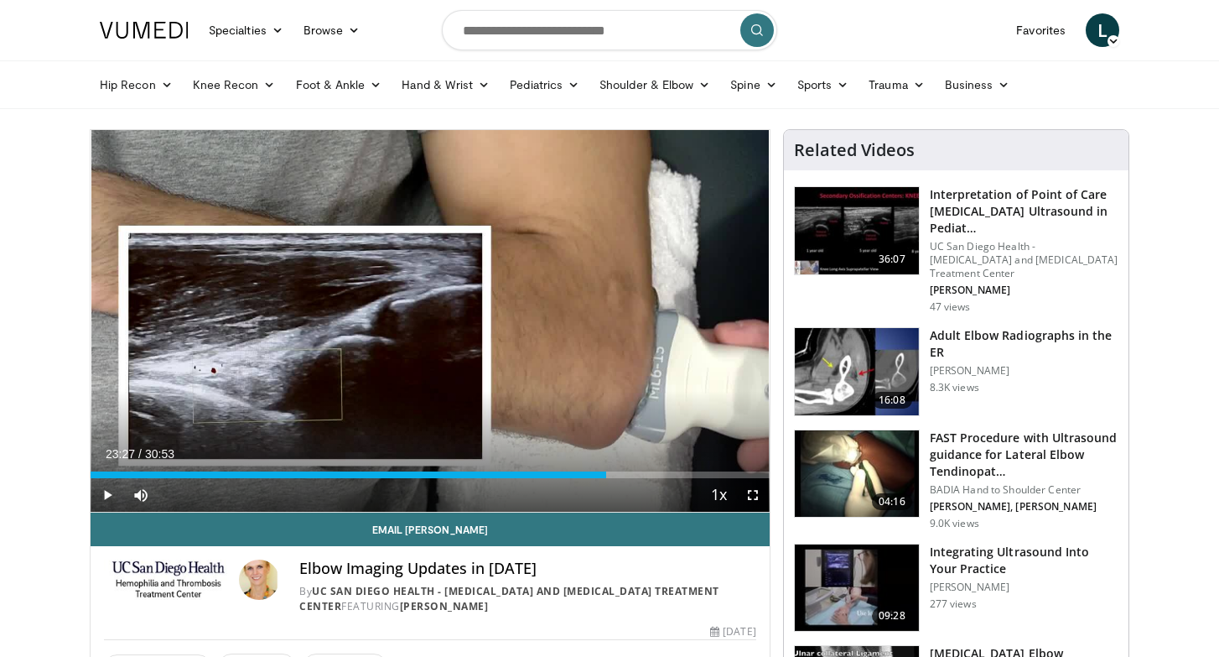
click at [106, 491] on span "Video Player" at bounding box center [108, 495] width 34 height 34
